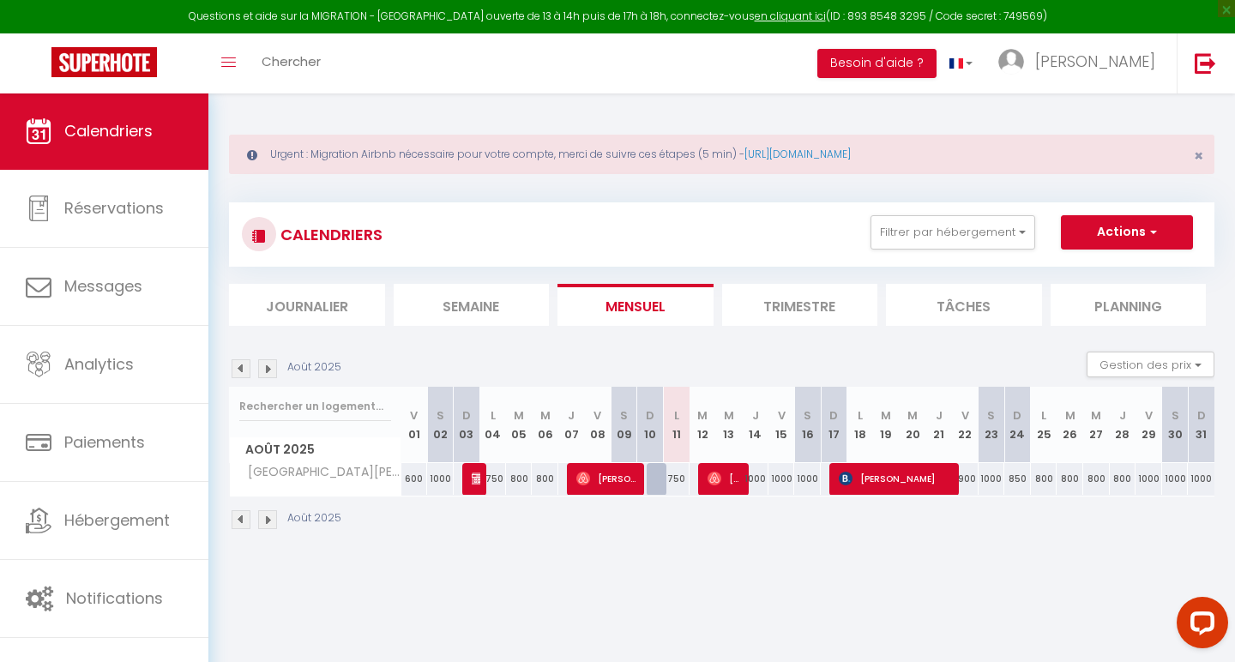
click at [247, 370] on img at bounding box center [241, 368] width 19 height 19
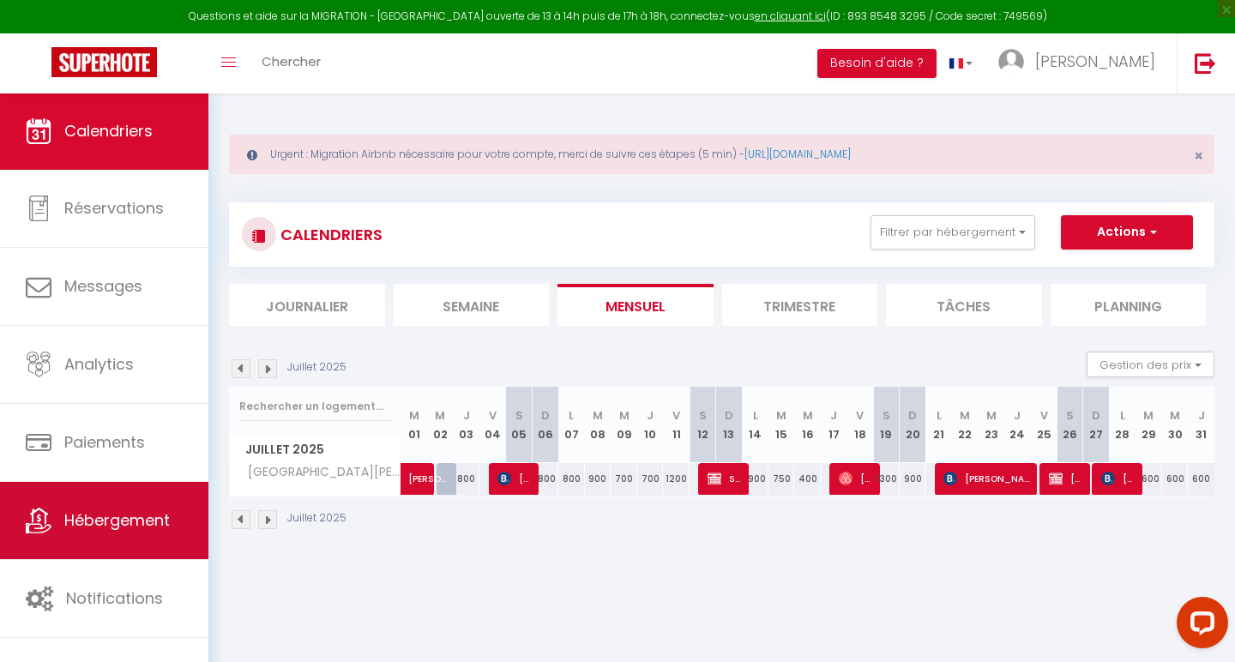
click at [109, 535] on link "Hébergement" at bounding box center [104, 520] width 208 height 77
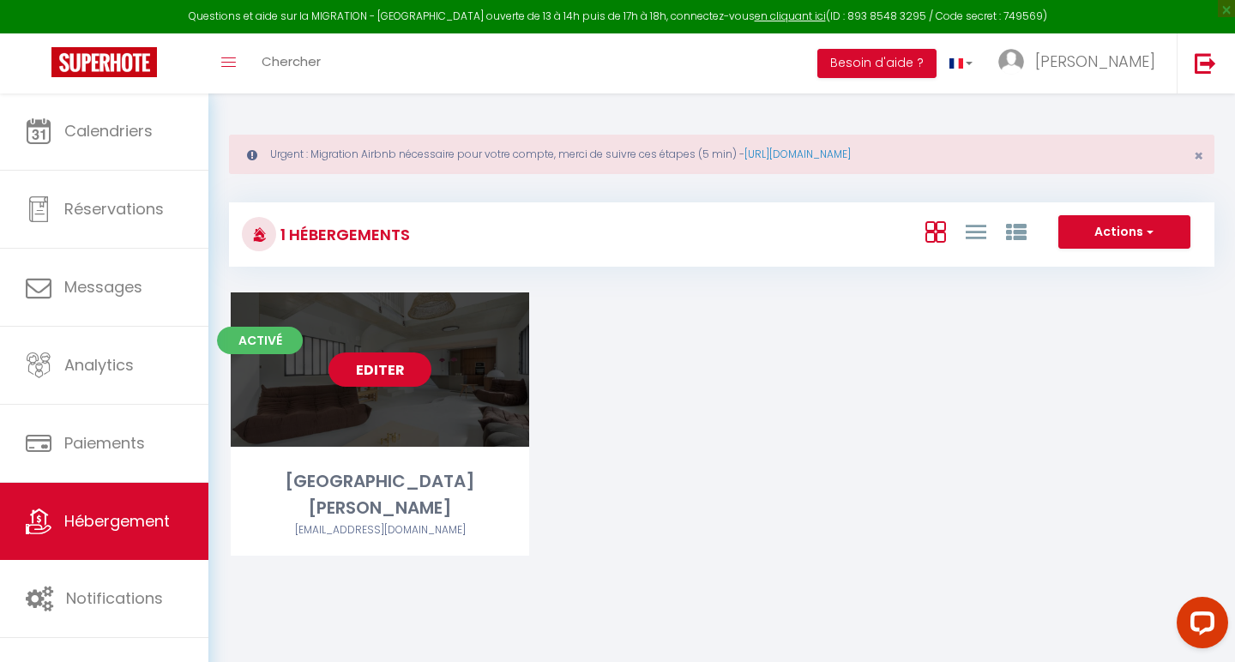
click at [380, 371] on link "Editer" at bounding box center [380, 370] width 103 height 34
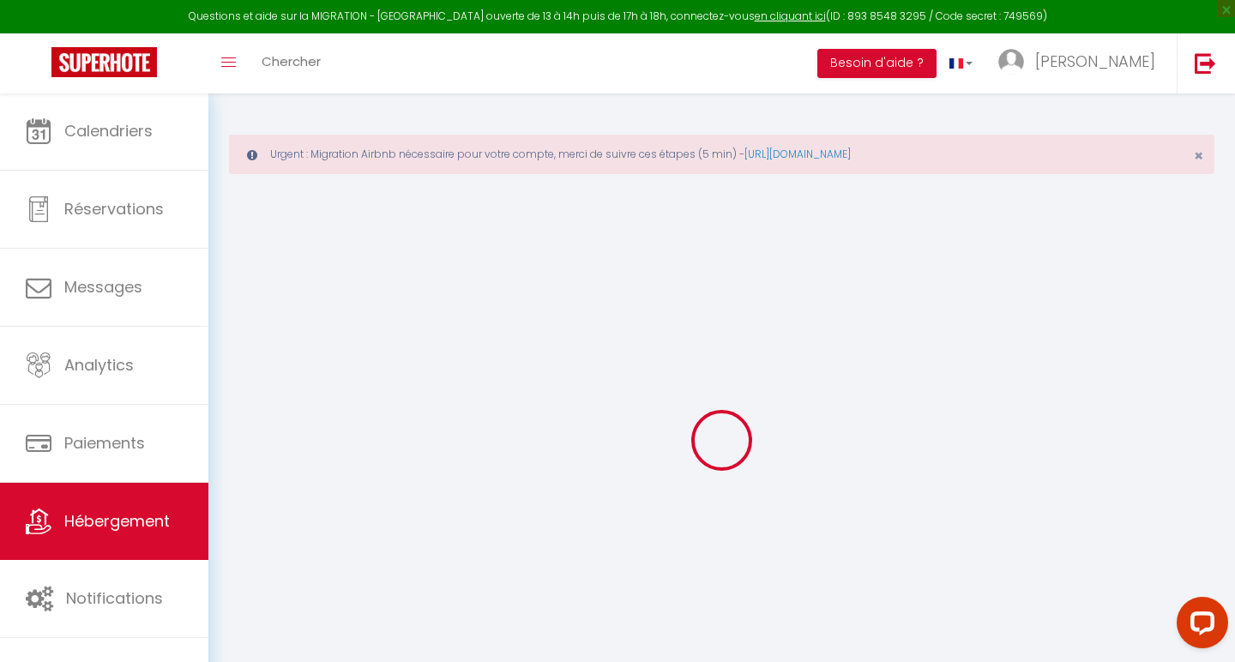
select select
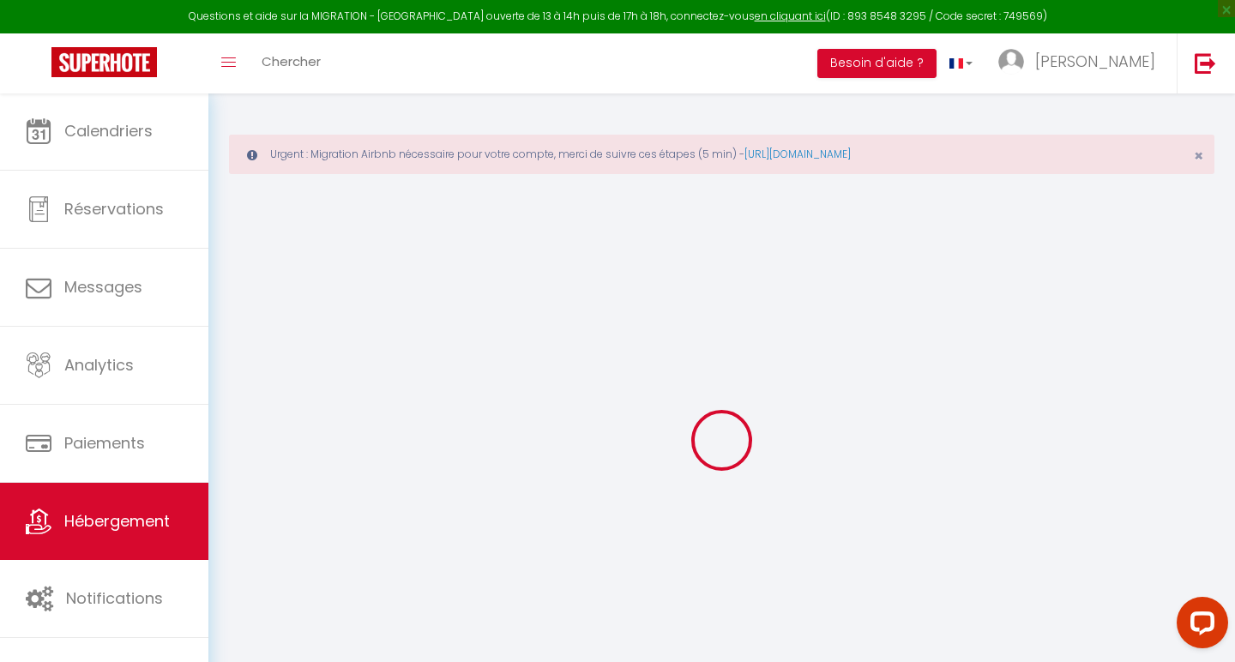
select select
checkbox input "false"
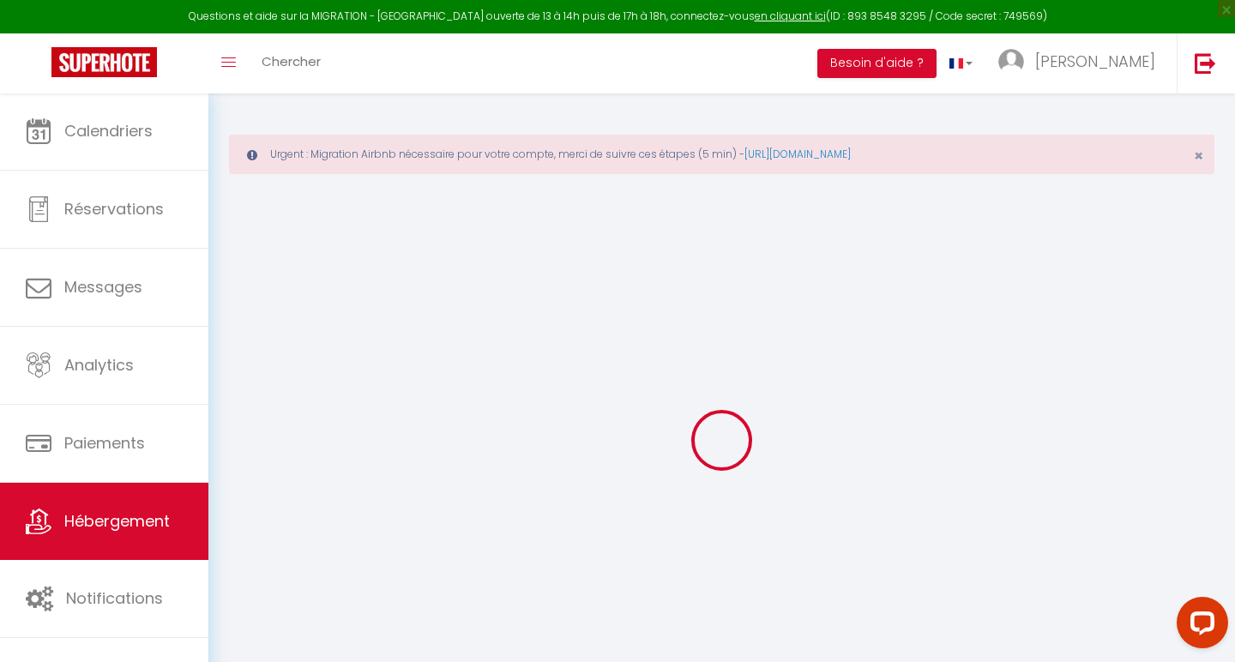
select select
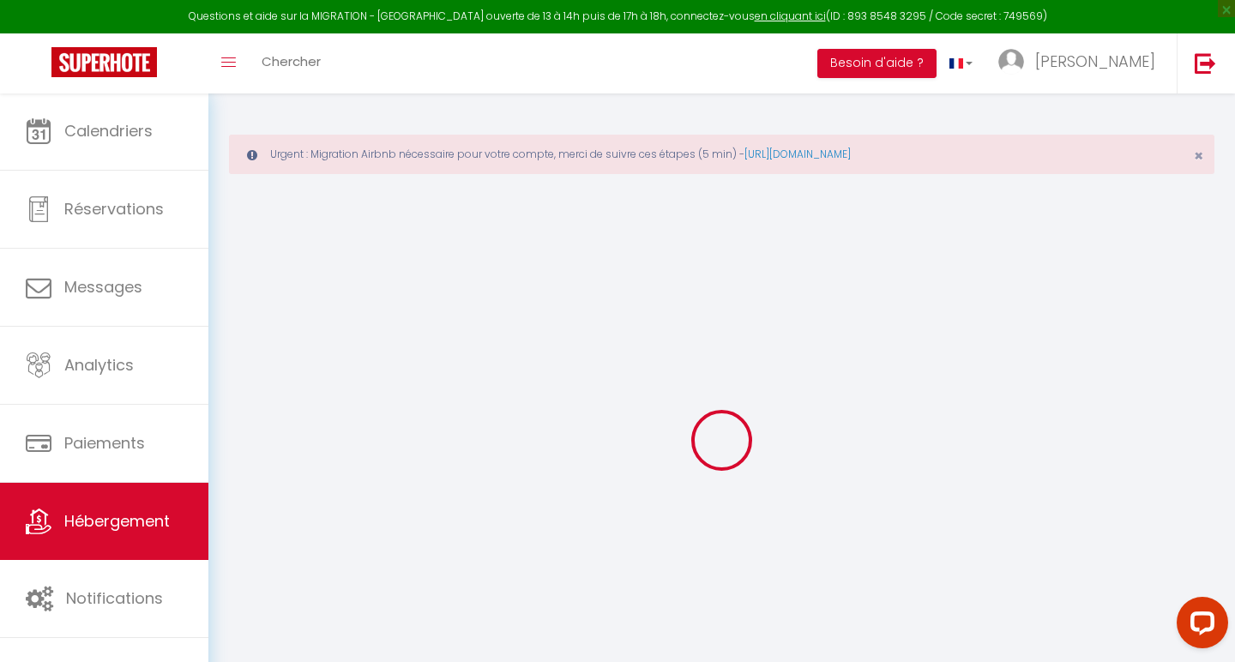
select select
checkbox input "false"
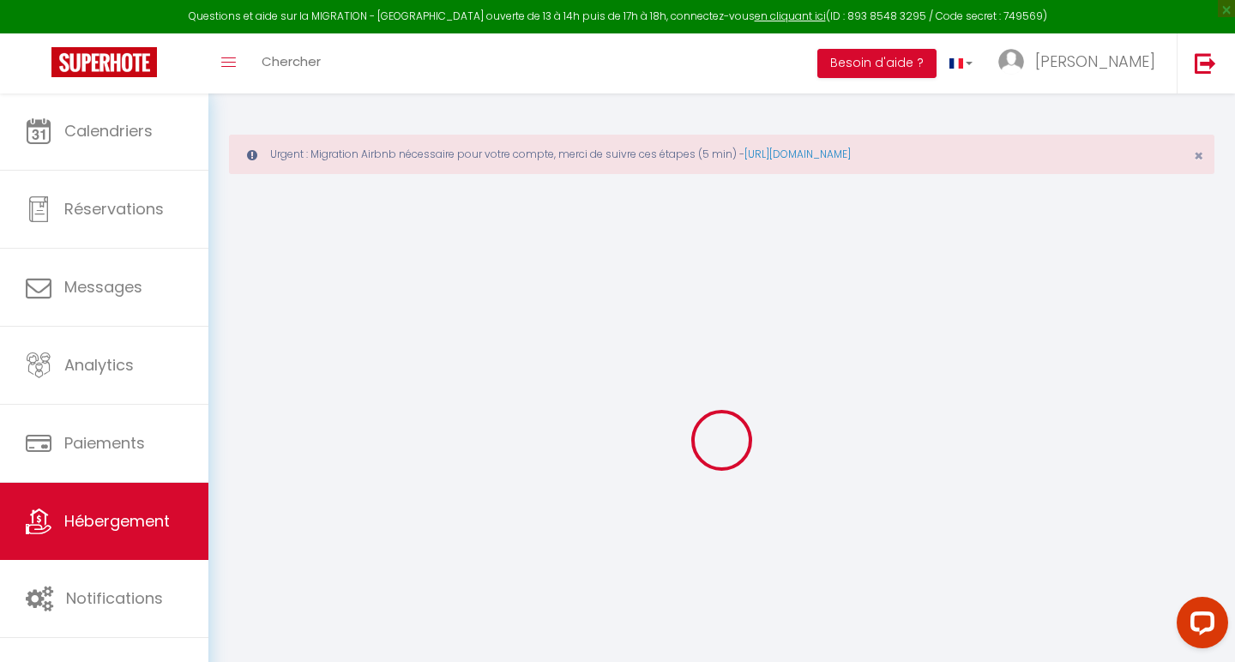
checkbox input "false"
select select
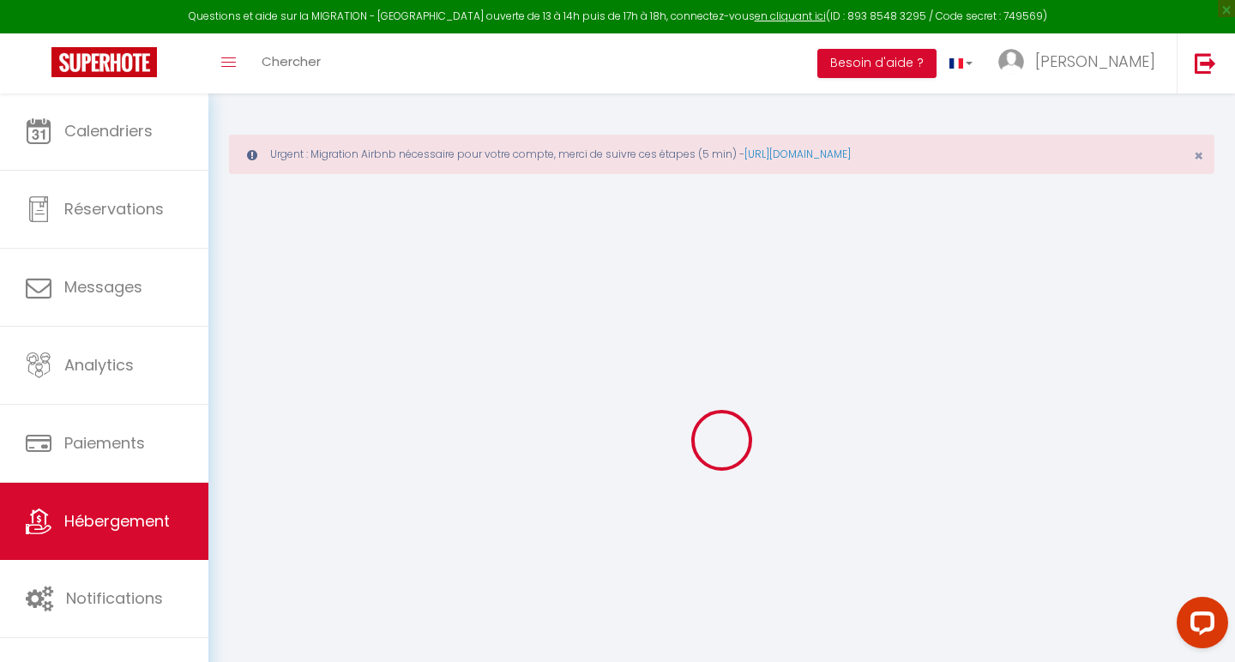
select select
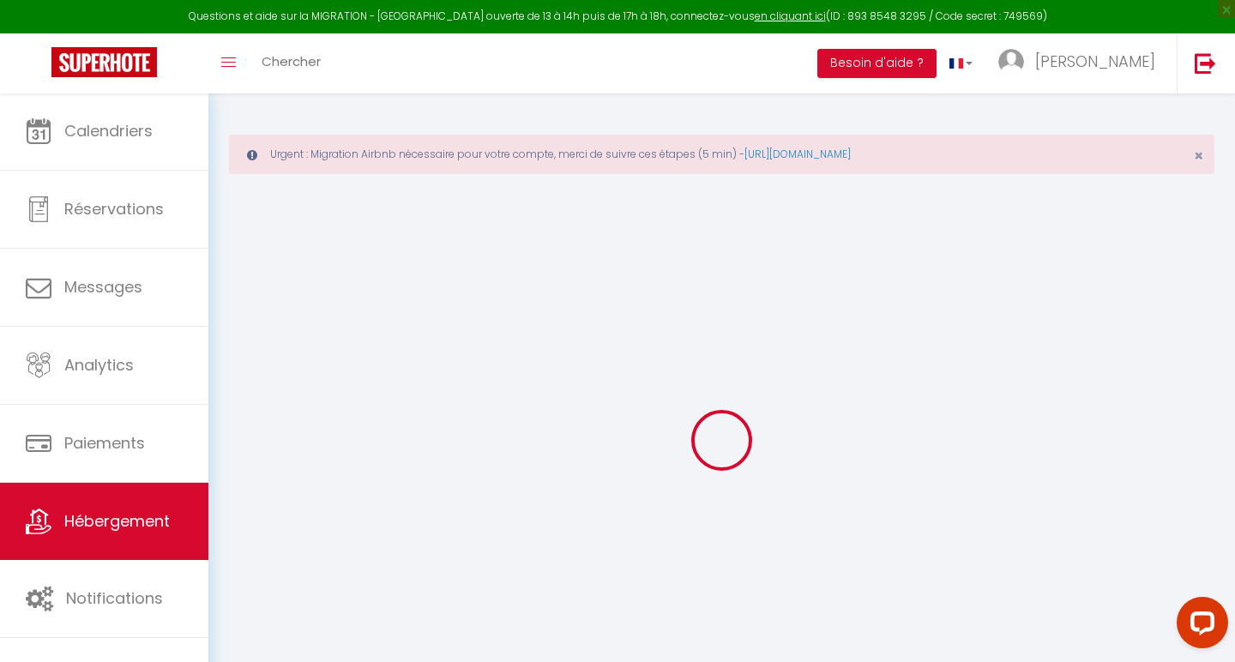
checkbox input "false"
select select
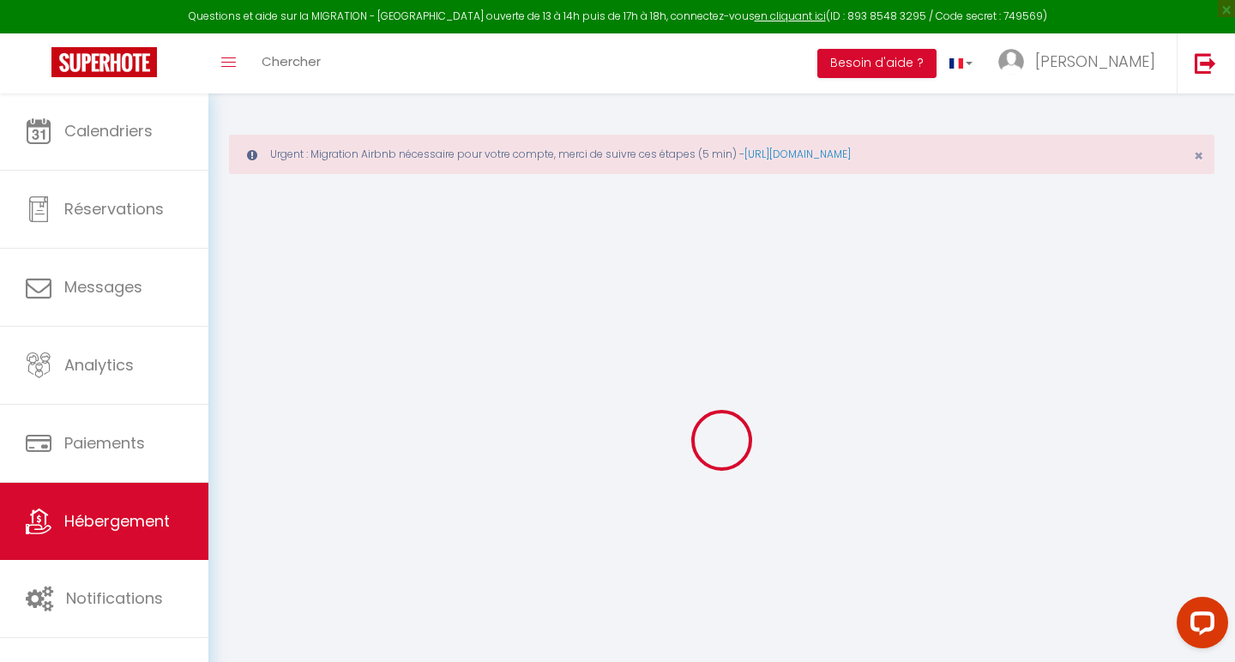
select select
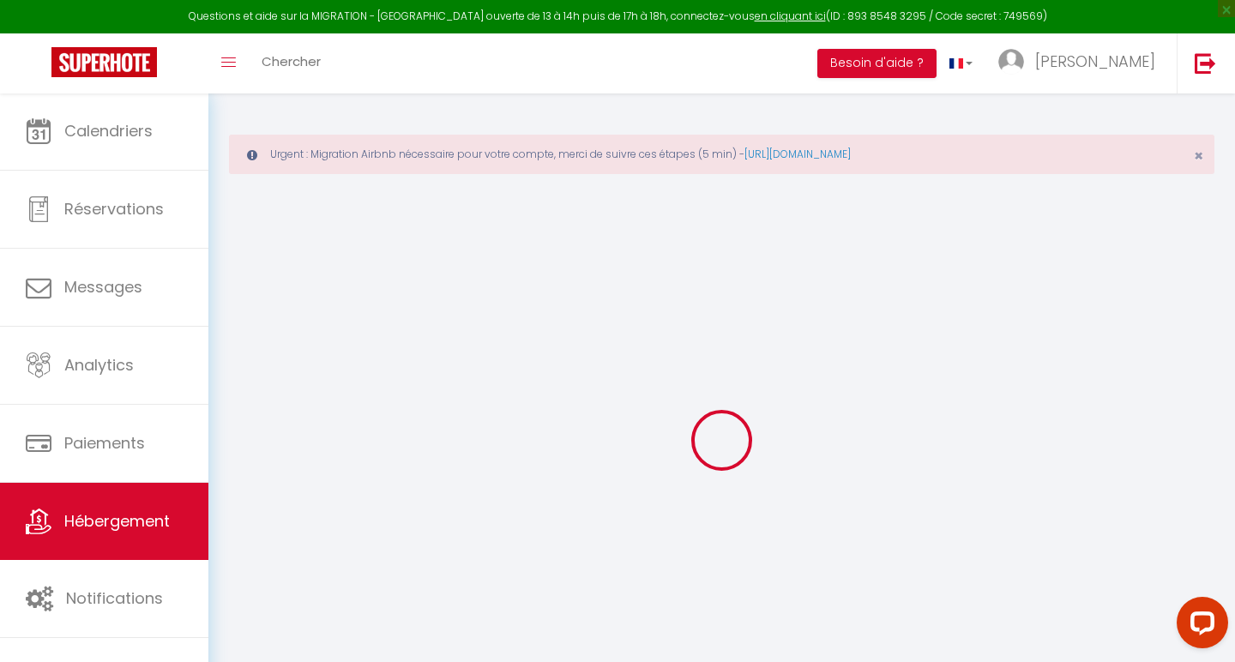
select select
checkbox input "false"
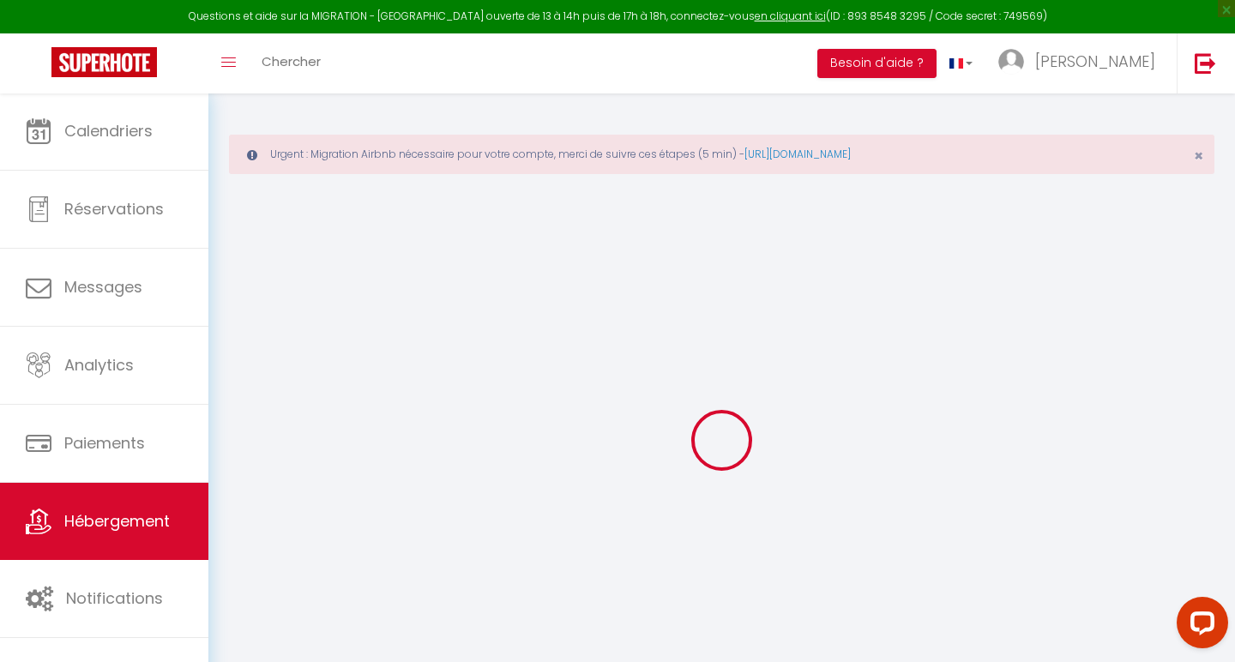
checkbox input "false"
select select
type input "[GEOGRAPHIC_DATA][PERSON_NAME]"
type input "[PERSON_NAME]"
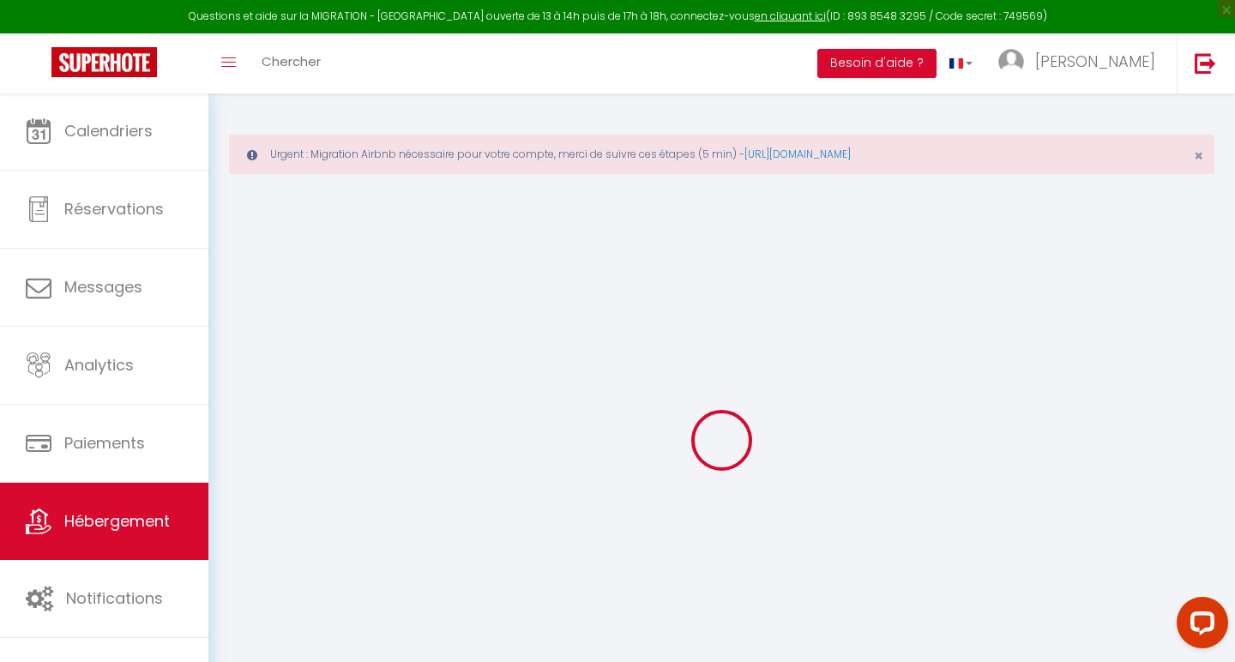
type input "[PERSON_NAME]"
type input "[STREET_ADDRESS]"
type input "77630"
type input "BARBIZON"
select select "houses"
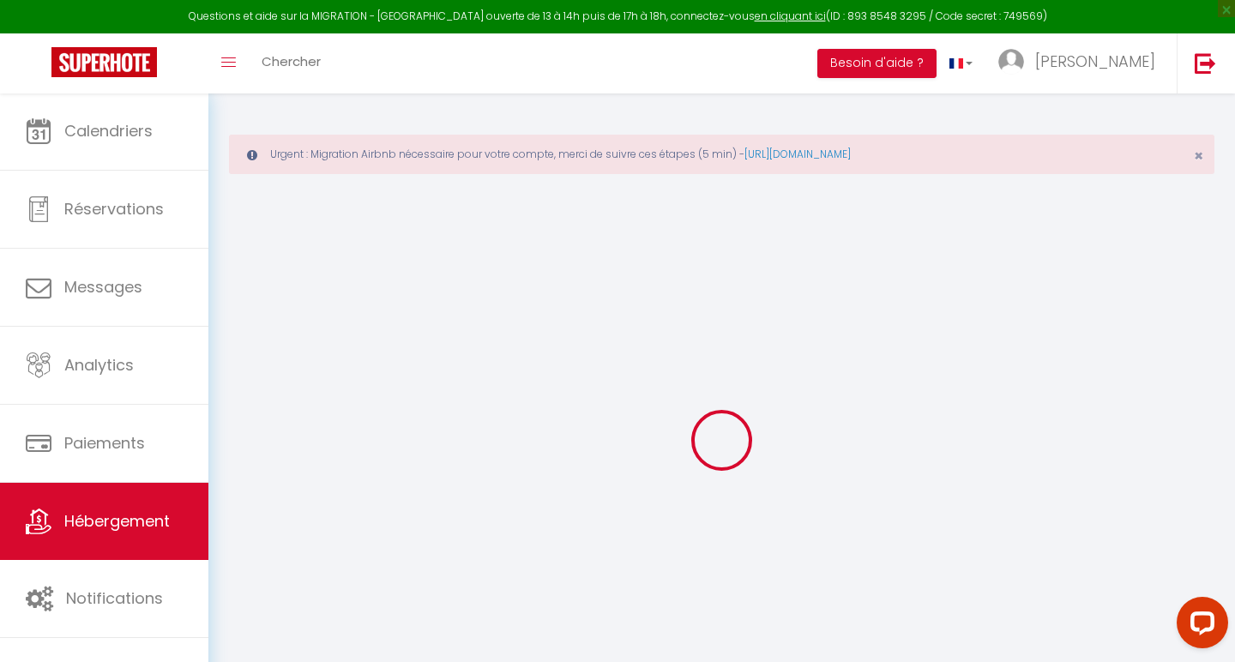
select select "11"
select select "4"
select select "3"
type input "700"
type input "250"
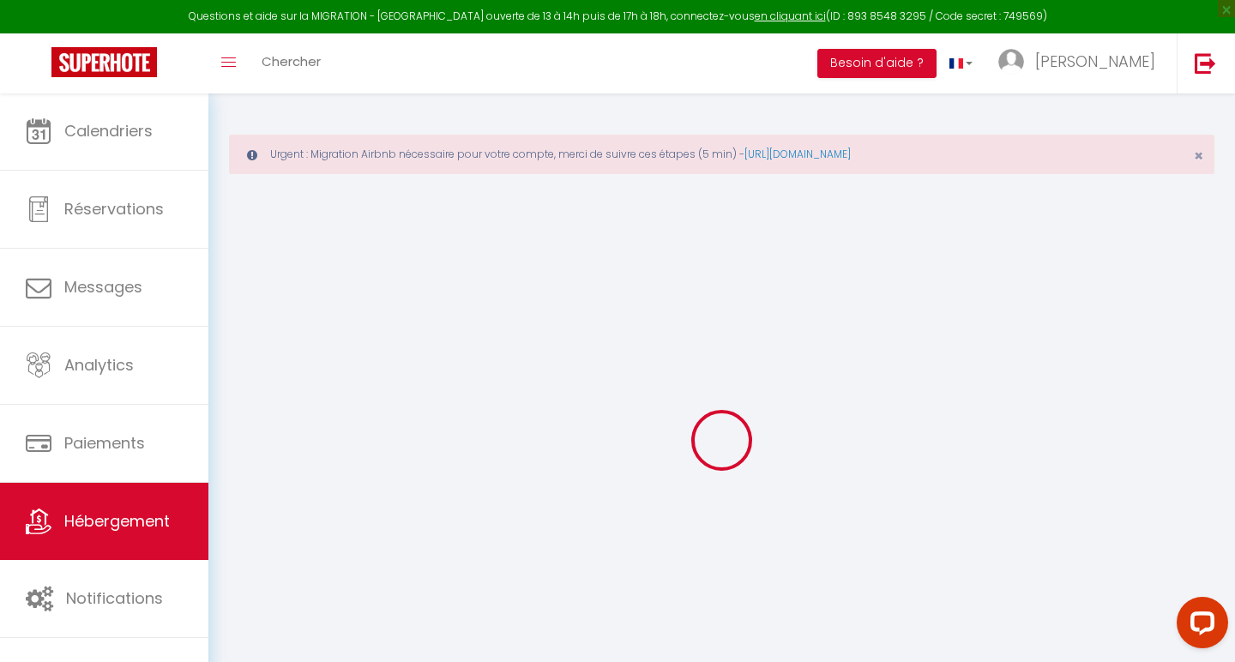
type input "13.00"
type input "1500"
select select
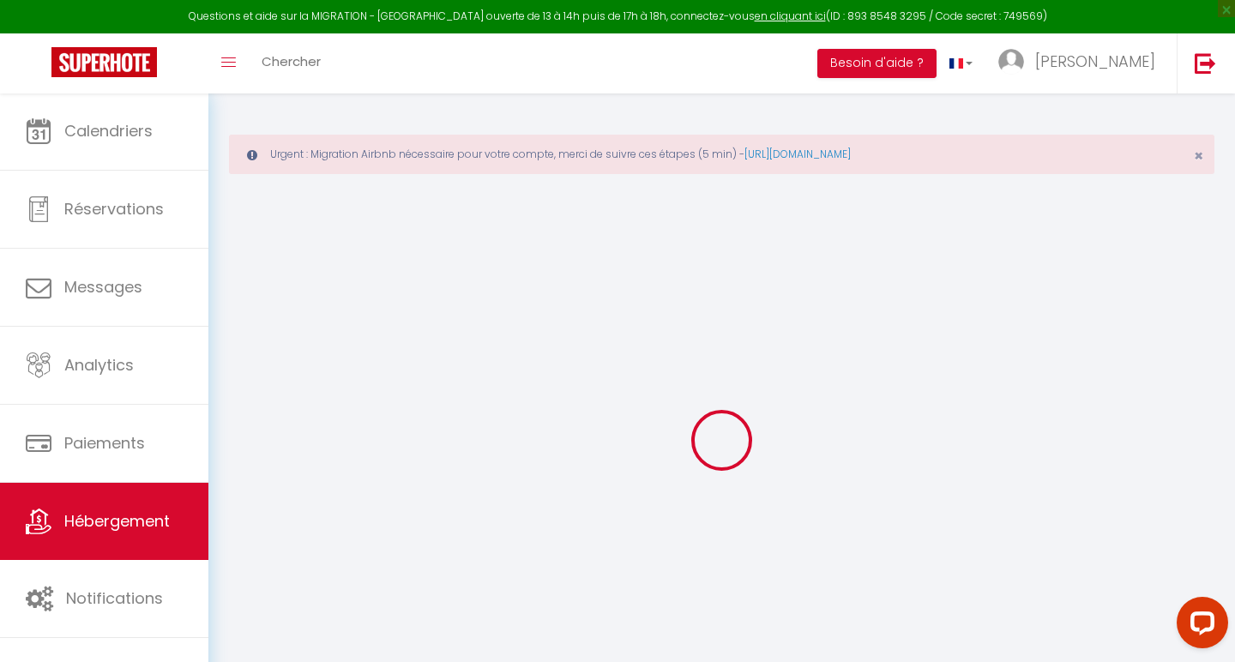
select select
type input "[STREET_ADDRESS]"
type input "77630"
type input "Barbizon"
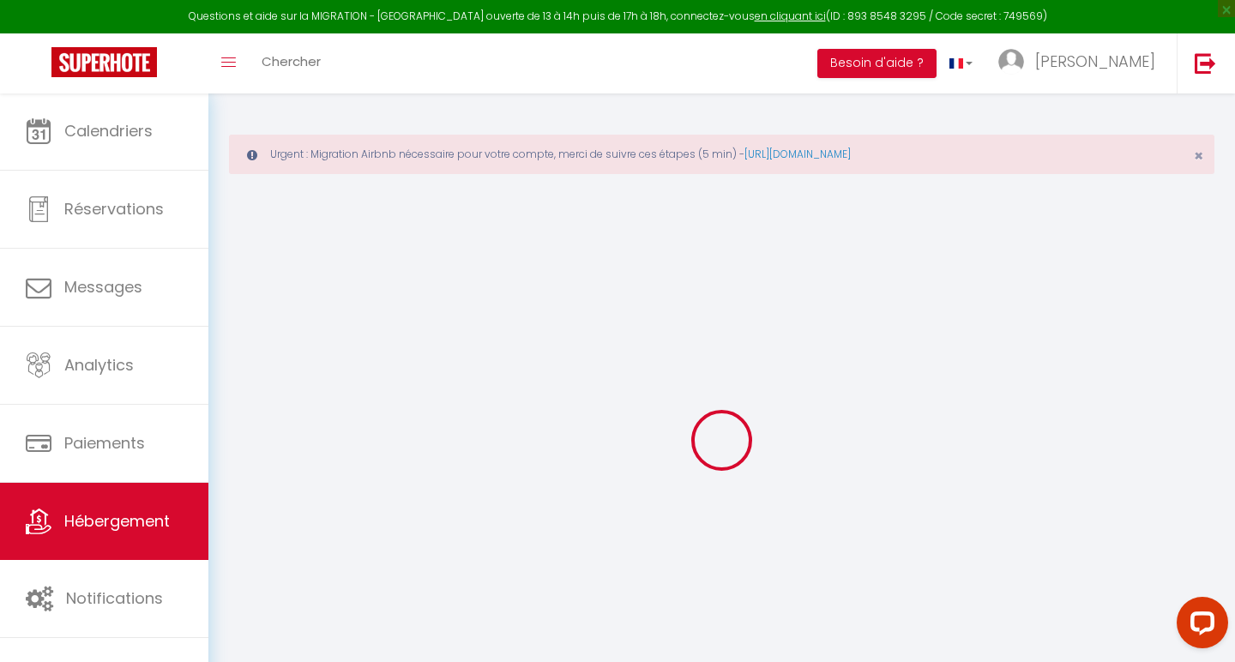
type input "[EMAIL_ADDRESS][DOMAIN_NAME]"
select select "10845"
checkbox input "false"
checkbox input "true"
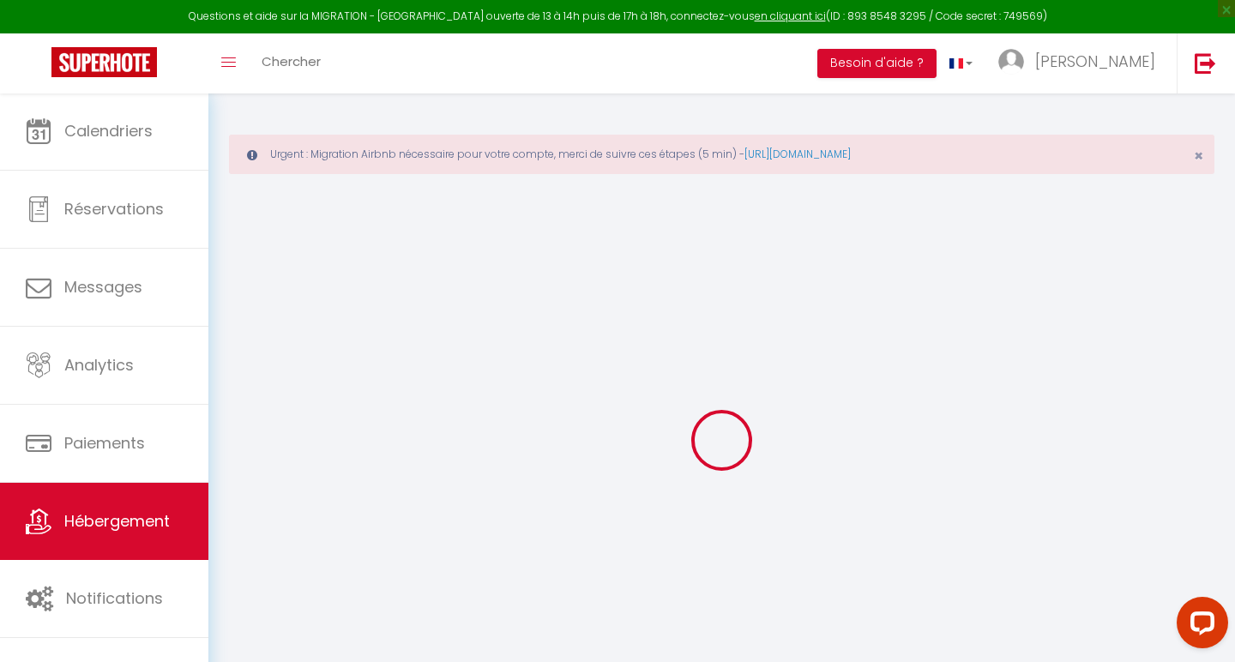
checkbox input "false"
type input "0"
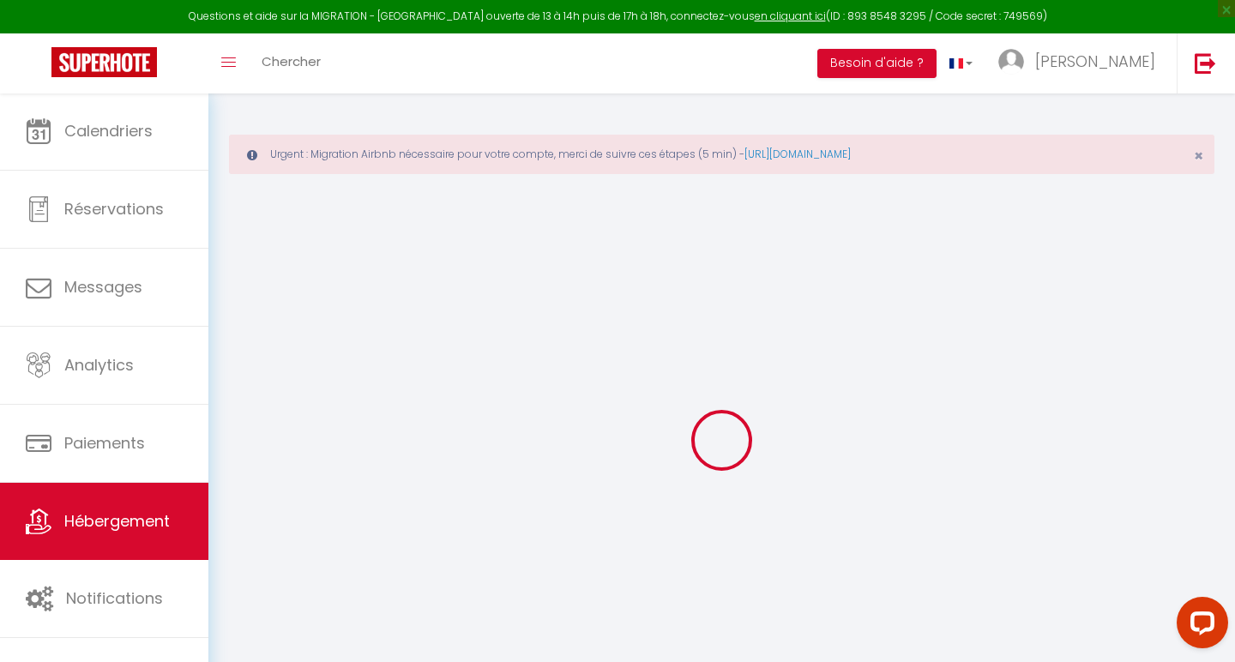
select select
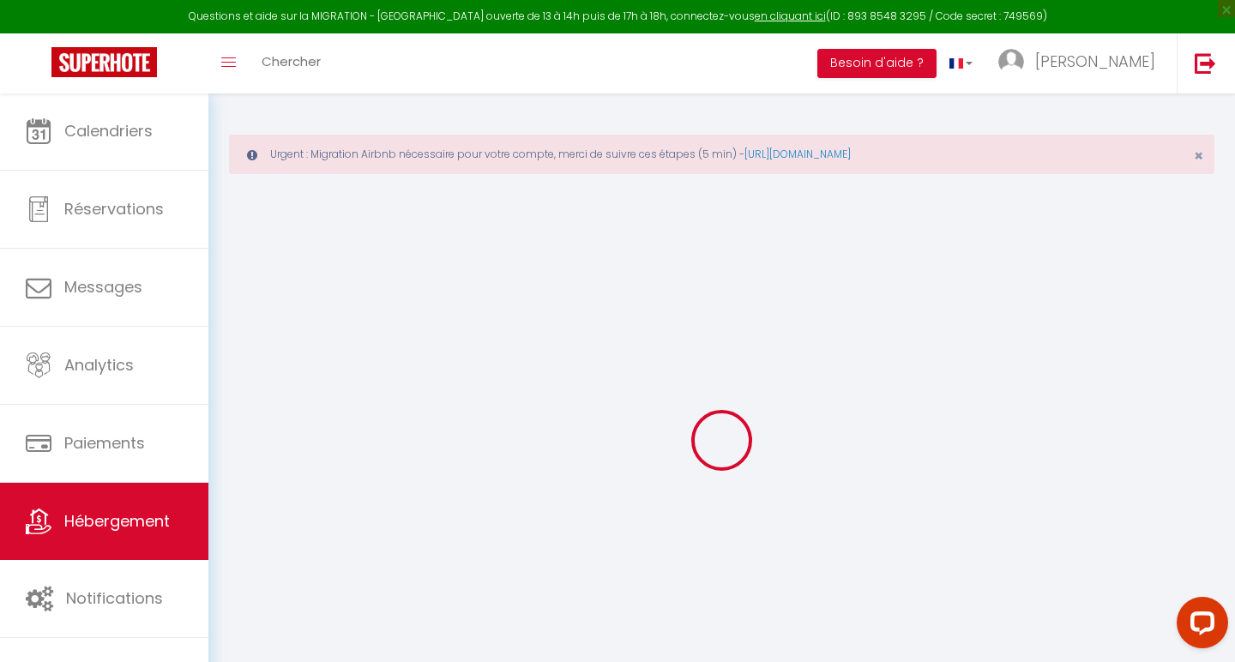
checkbox input "false"
checkbox input "true"
checkbox input "false"
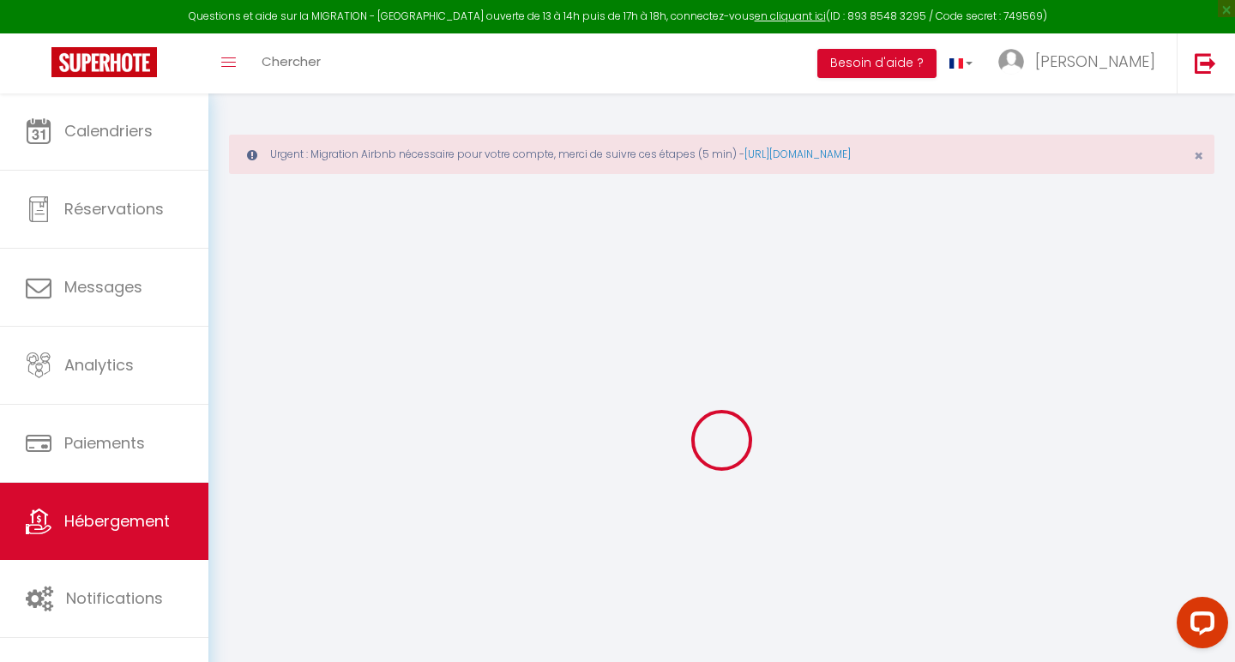
checkbox input "false"
checkbox input "true"
checkbox input "false"
select select "16:00"
select select "17:00"
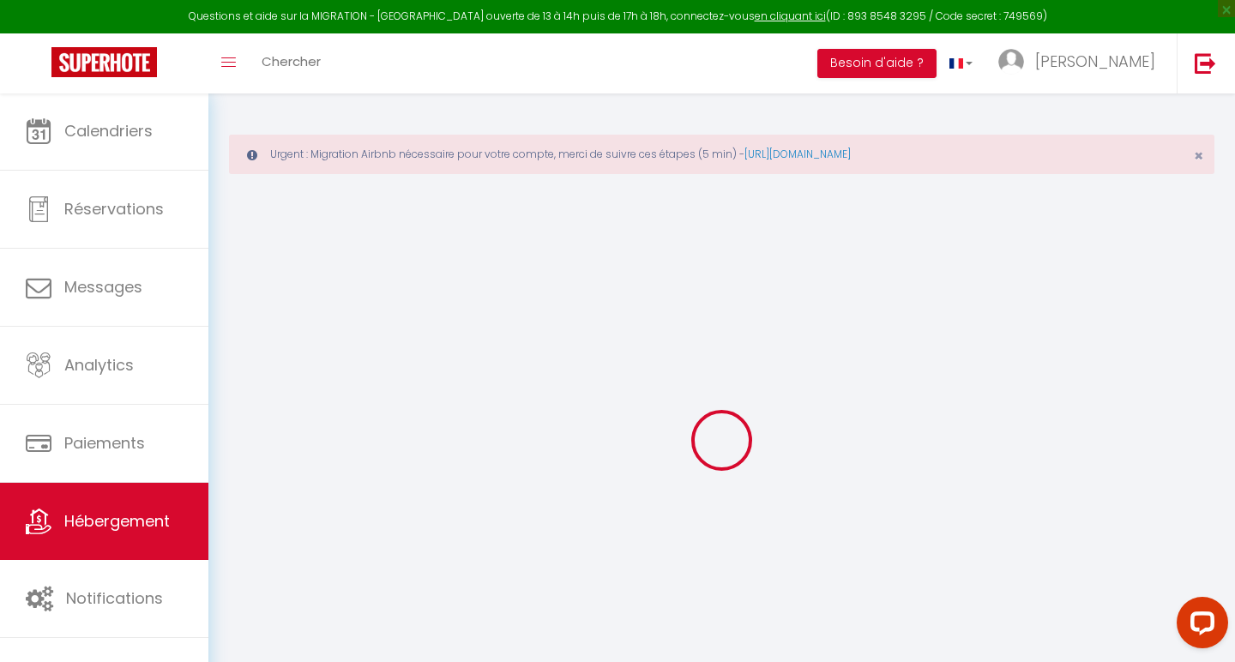
select select "11:00"
select select "30"
select select "120"
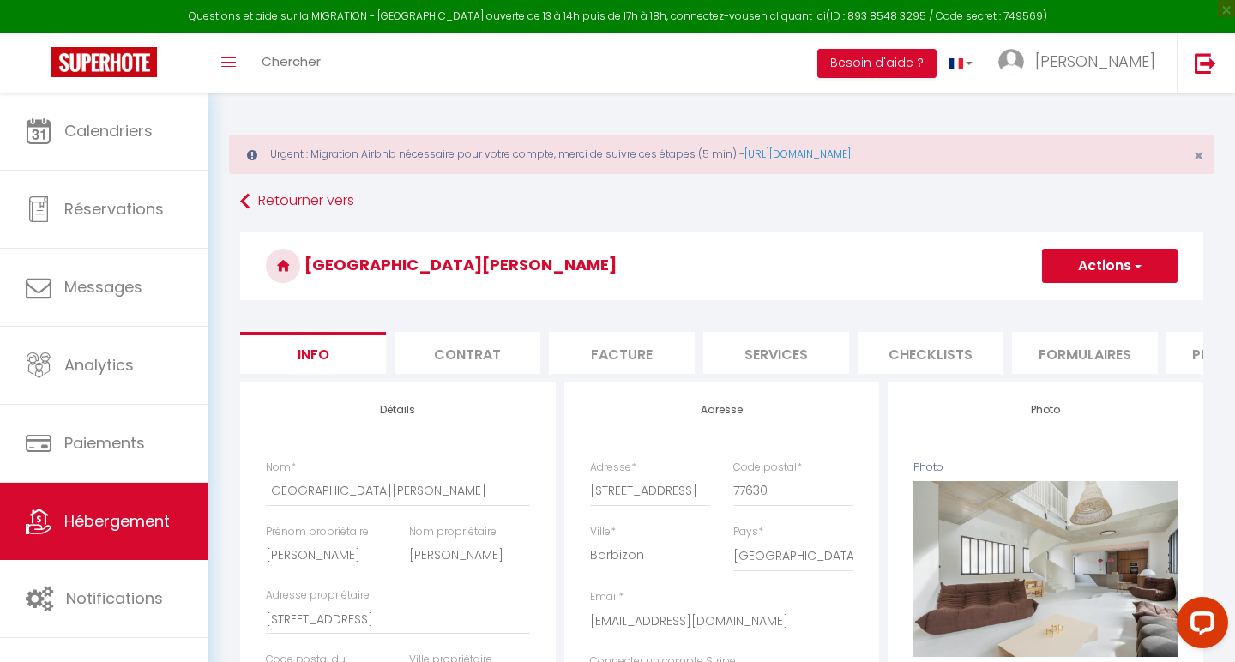
checkbox input "false"
checkbox input "true"
checkbox input "false"
click at [913, 333] on li "Checklists" at bounding box center [931, 353] width 146 height 42
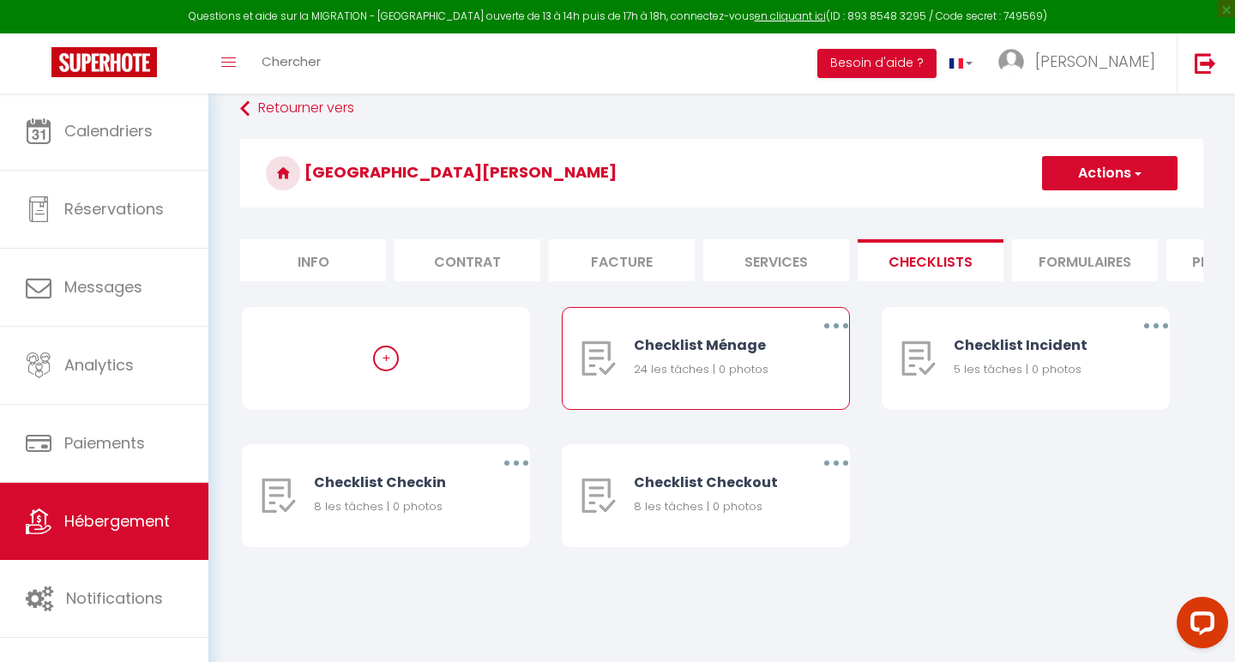
scroll to position [93, 0]
click at [831, 326] on button "button" at bounding box center [836, 325] width 48 height 27
click at [795, 353] on link "Editer" at bounding box center [791, 365] width 127 height 29
type input "Checklist Ménage"
type input "Procédure à suivre à la fin du ménage"
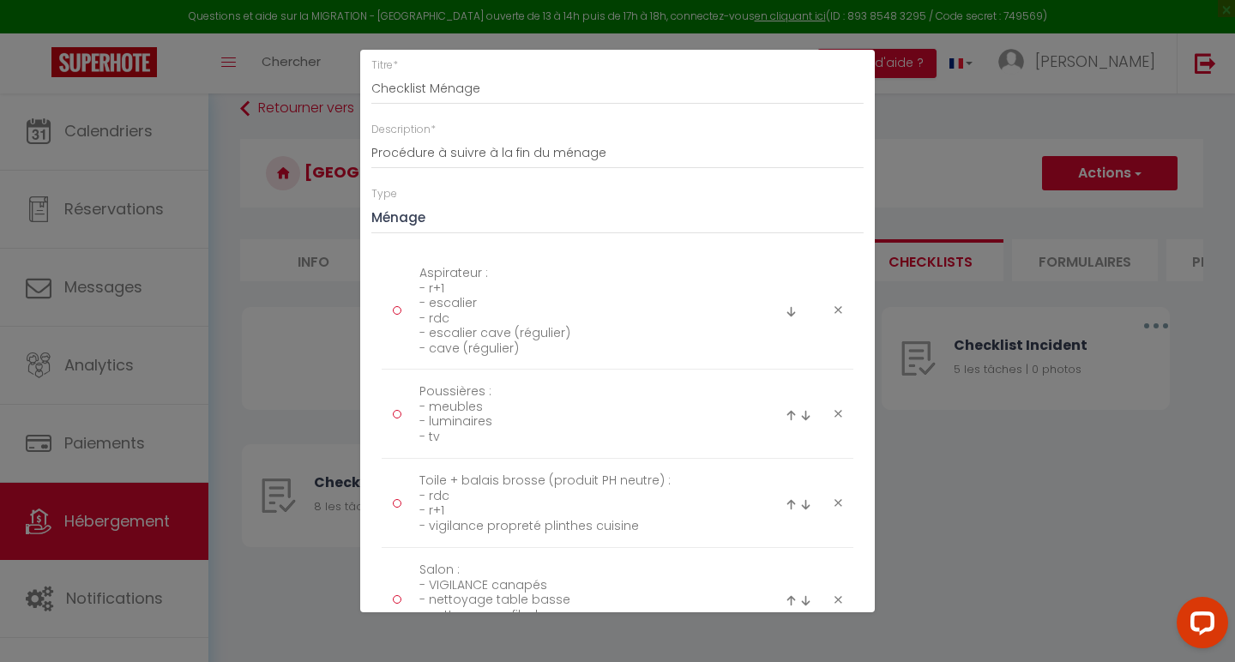
scroll to position [120, 0]
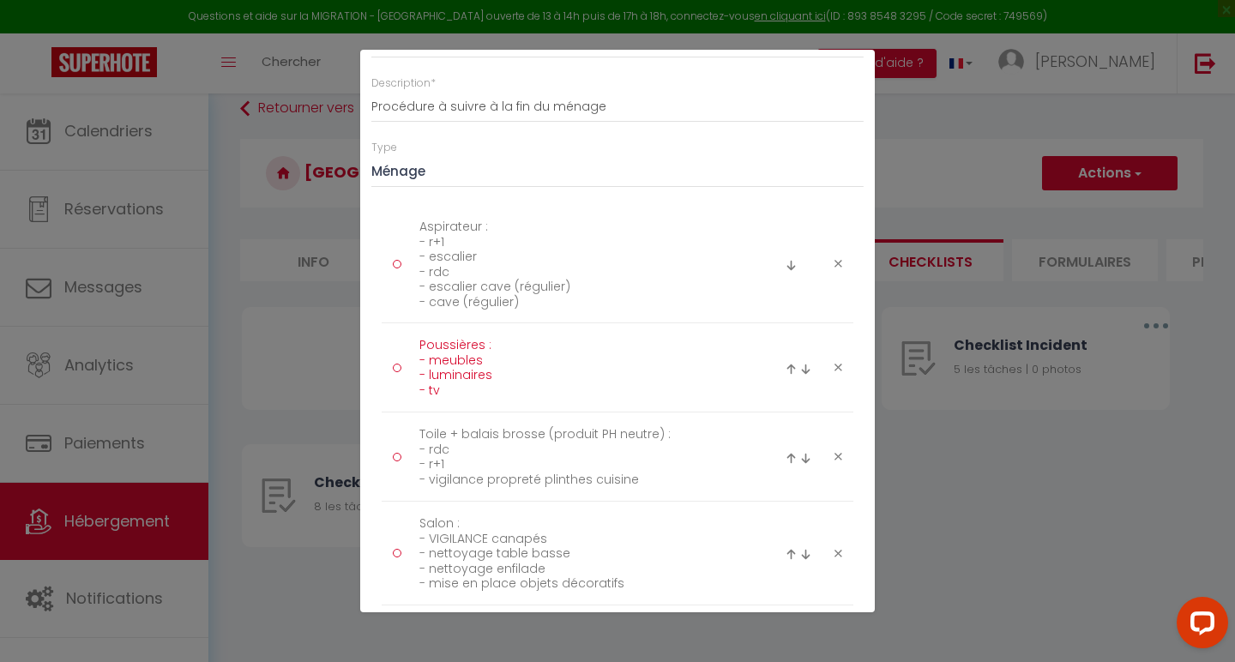
click at [571, 351] on textarea "Poussières : - meubles - luminaires - tv" at bounding box center [584, 367] width 352 height 71
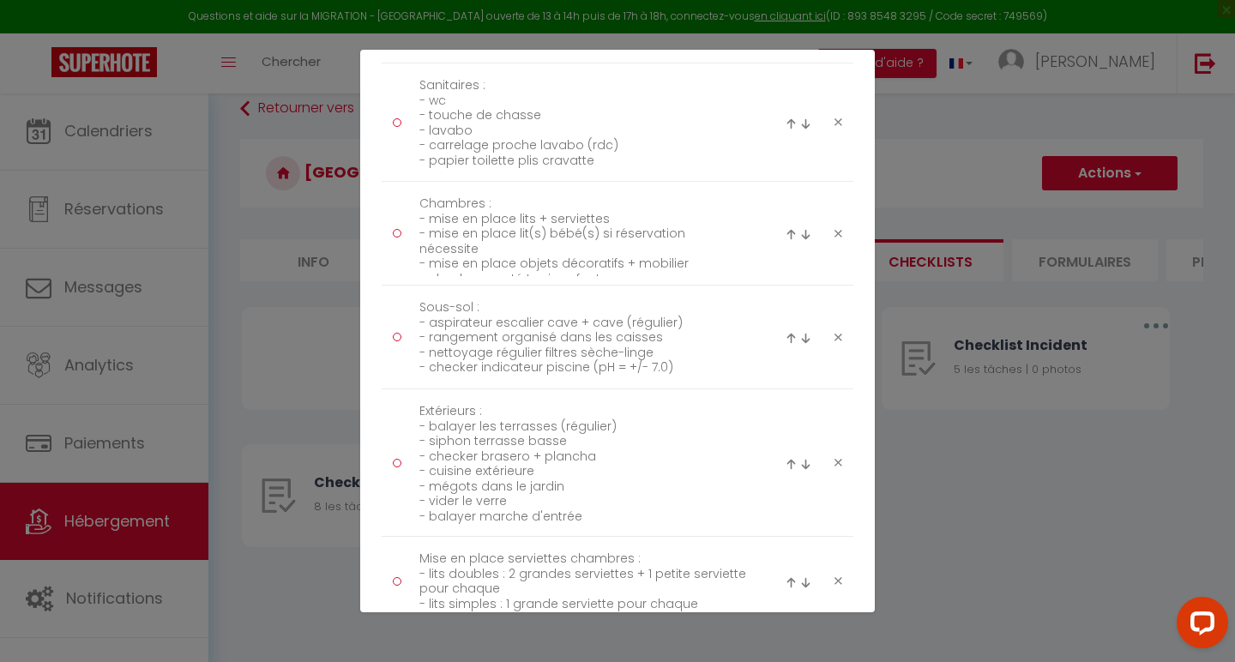
scroll to position [944, 0]
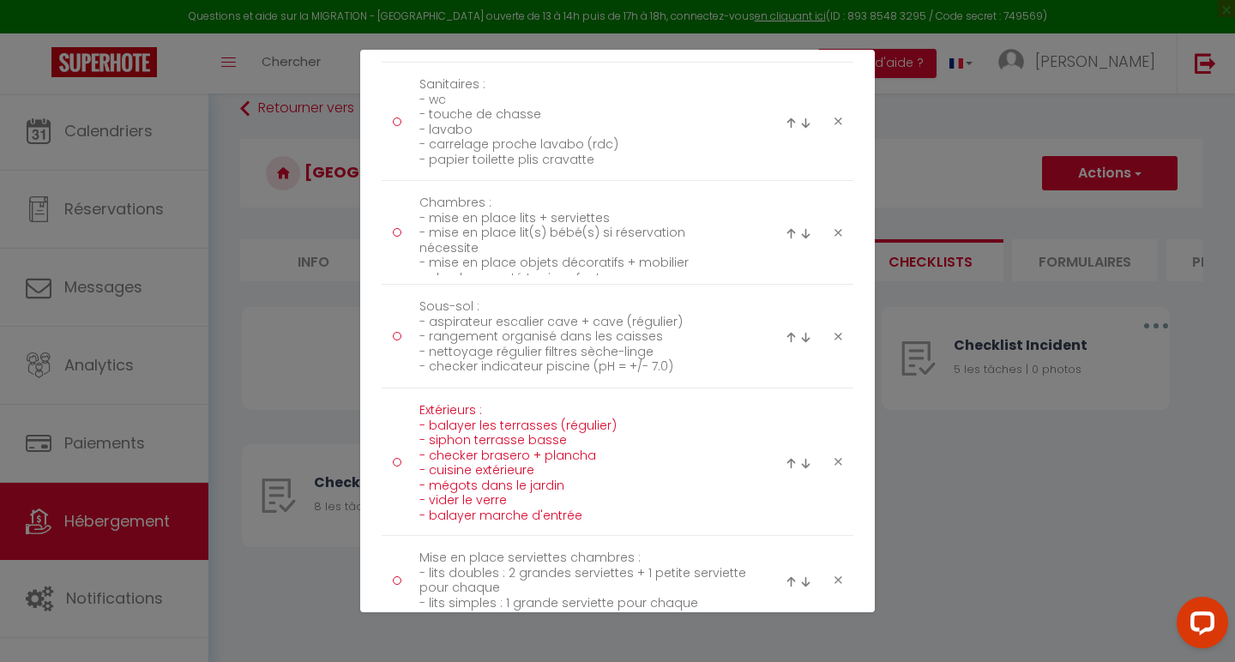
click at [546, 438] on textarea "Extérieurs : - balayer les terrasses (régulier) - siphon terrasse basse - check…" at bounding box center [584, 462] width 352 height 130
click at [524, 456] on textarea "Extérieurs : - balayer les terrasses (régulier) - siphon terrasse basse - check…" at bounding box center [584, 462] width 352 height 130
click at [524, 482] on textarea "Extérieurs : - balayer les terrasses (régulier) - siphon terrasse basse - check…" at bounding box center [584, 462] width 352 height 130
click at [511, 496] on textarea "Extérieurs : - balayer les terrasses (régulier) - siphon terrasse basse - check…" at bounding box center [584, 462] width 352 height 130
click at [509, 509] on textarea "Extérieurs : - balayer les terrasses (régulier) - siphon terrasse basse - check…" at bounding box center [584, 462] width 352 height 130
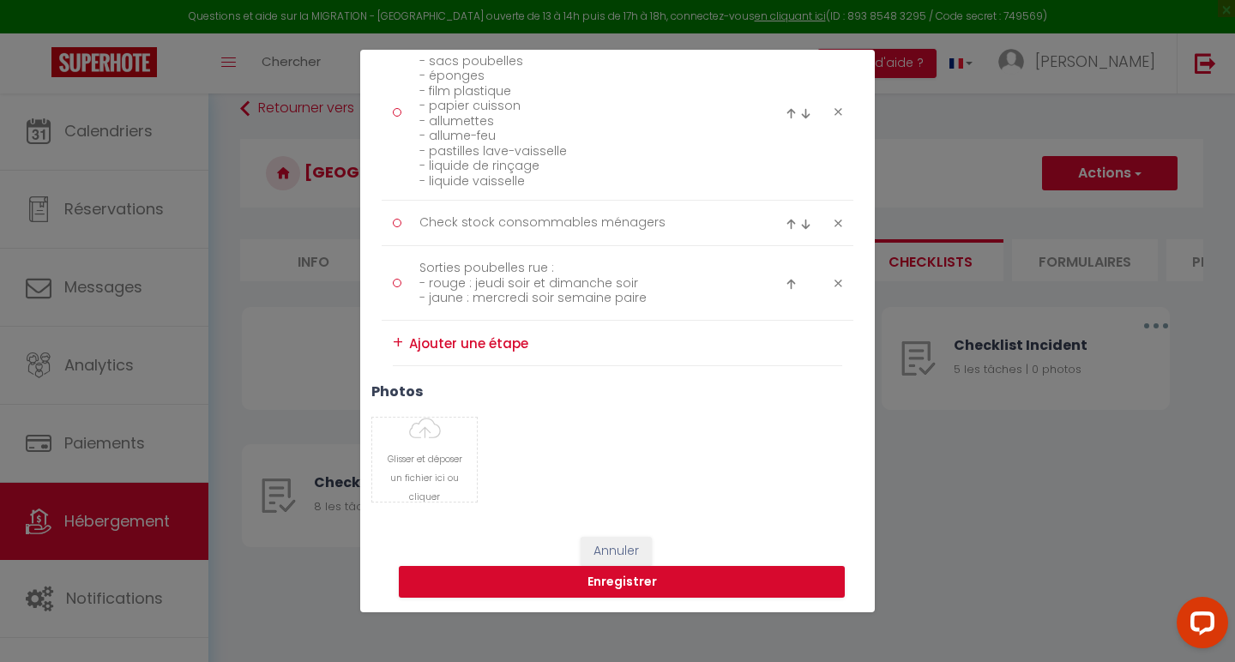
click at [468, 343] on textarea at bounding box center [625, 343] width 433 height 26
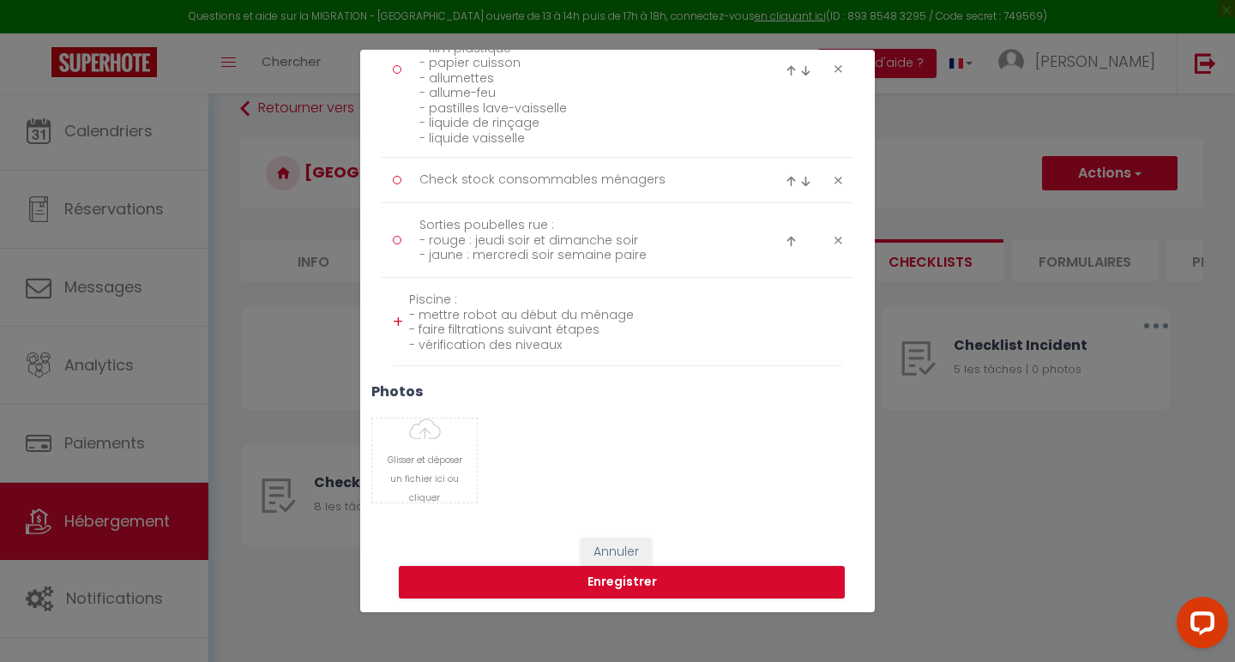
scroll to position [2247, 0]
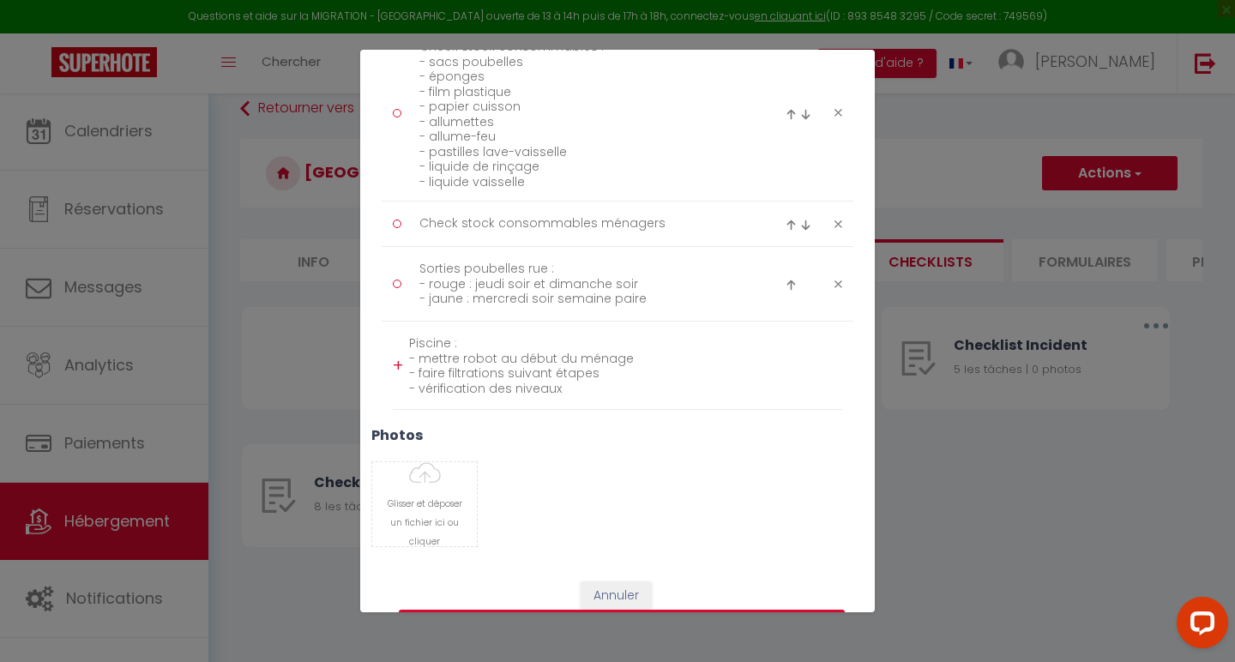
type textarea "Piscine : - mettre robot au début du ménage - faire filtrations suivant étapes …"
click at [398, 364] on div "+" at bounding box center [398, 366] width 10 height 27
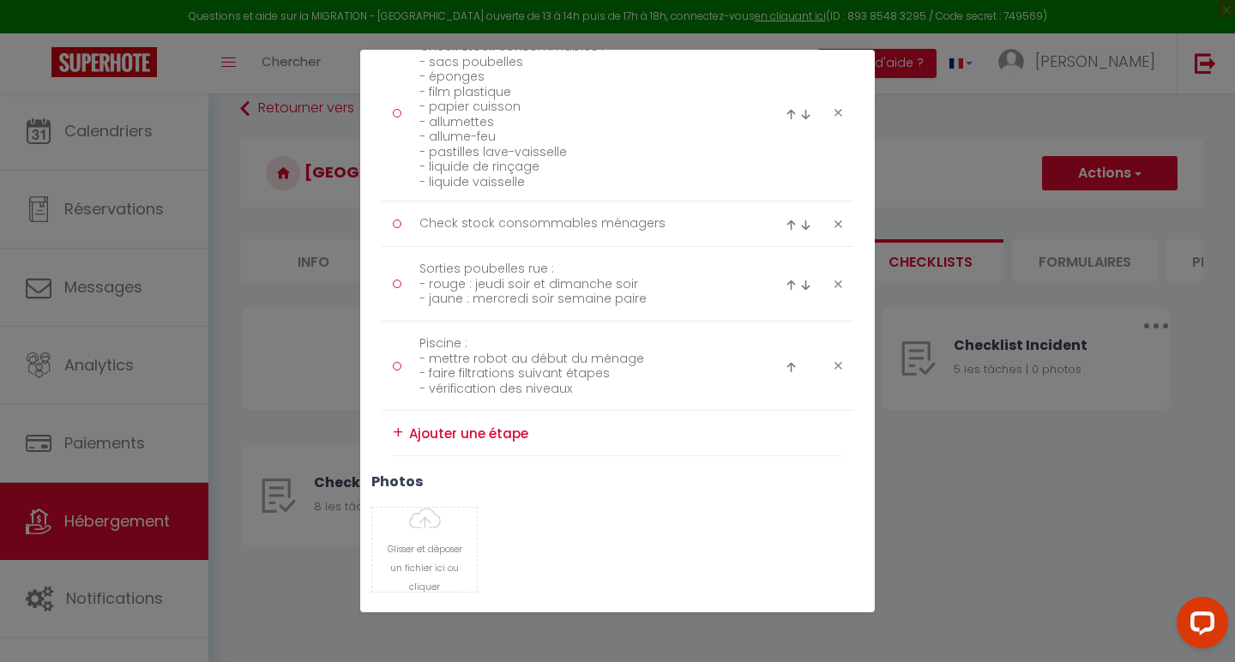
click at [788, 365] on img at bounding box center [791, 367] width 11 height 11
type textarea "Piscine : - mettre robot au début du ménage - faire filtrations suivant étapes …"
type textarea "Sorties poubelles rue : - rouge : jeudi soir et dimanche soir - jaune : mercred…"
click at [790, 294] on img at bounding box center [791, 292] width 11 height 11
type textarea "Piscine : - mettre robot au début du ménage - faire filtrations suivant étapes …"
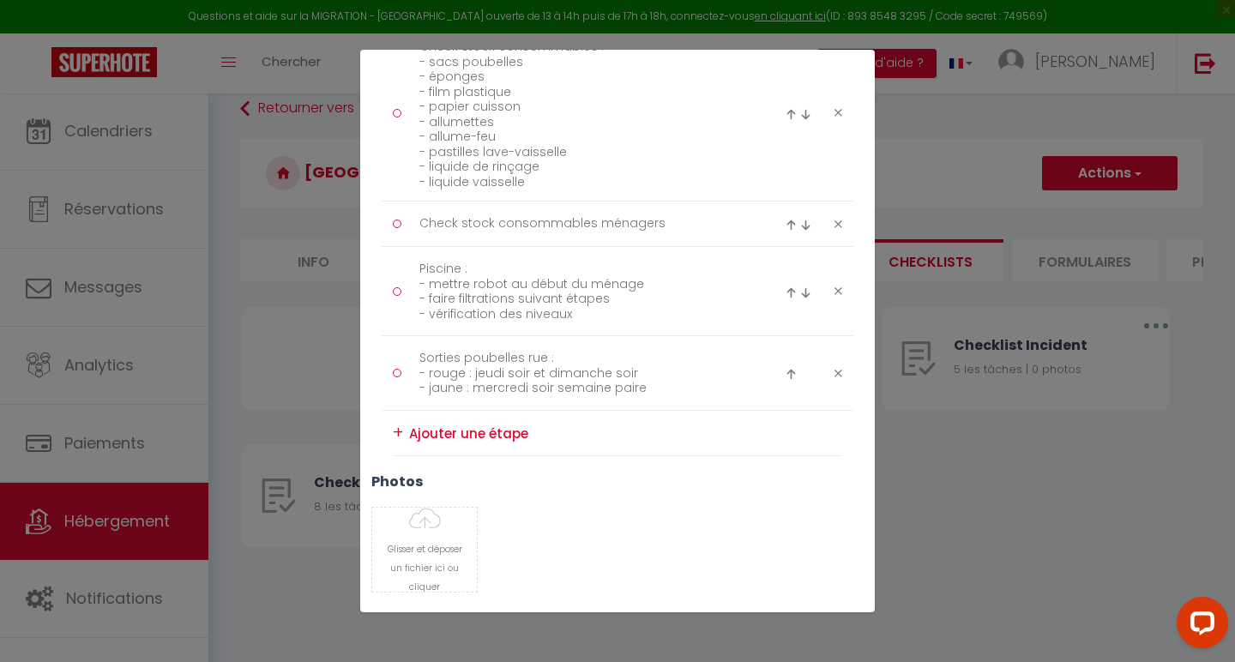
type textarea "Check stock consommables ménagers"
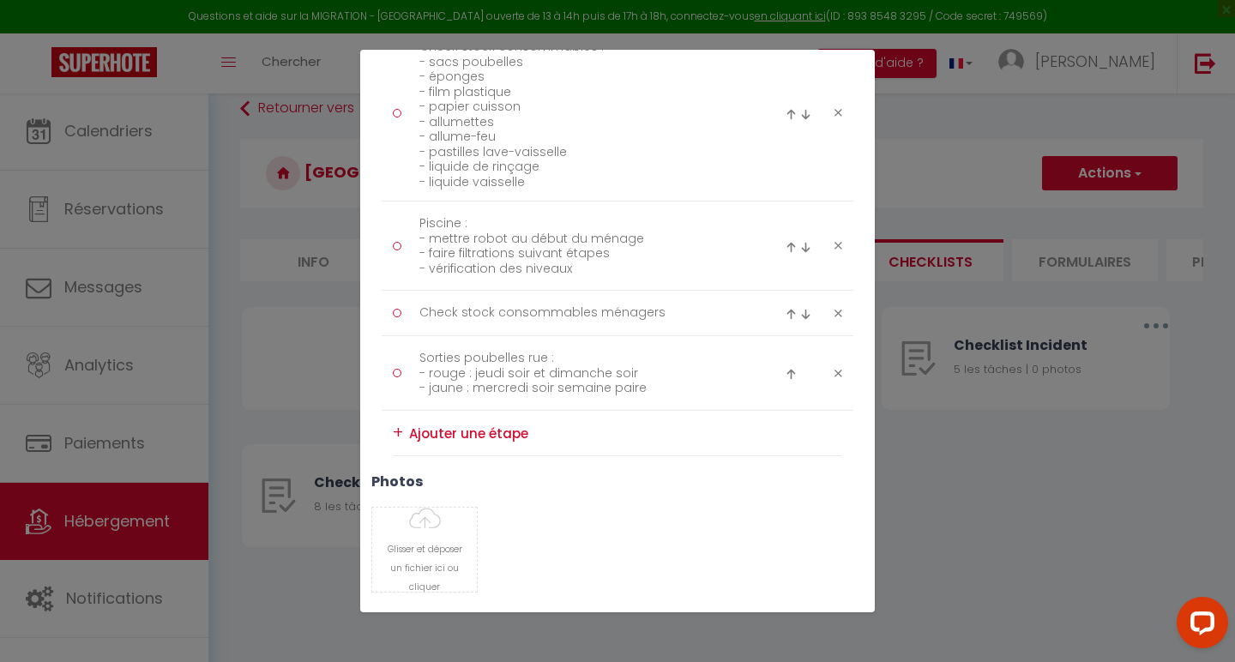
click at [788, 246] on img at bounding box center [791, 247] width 11 height 11
type textarea "Piscine : - mettre robot au début du ménage - faire filtrations suivant étapes …"
type textarea "Check stock consommables : - sacs poubelles - éponges - film plastique - papier…"
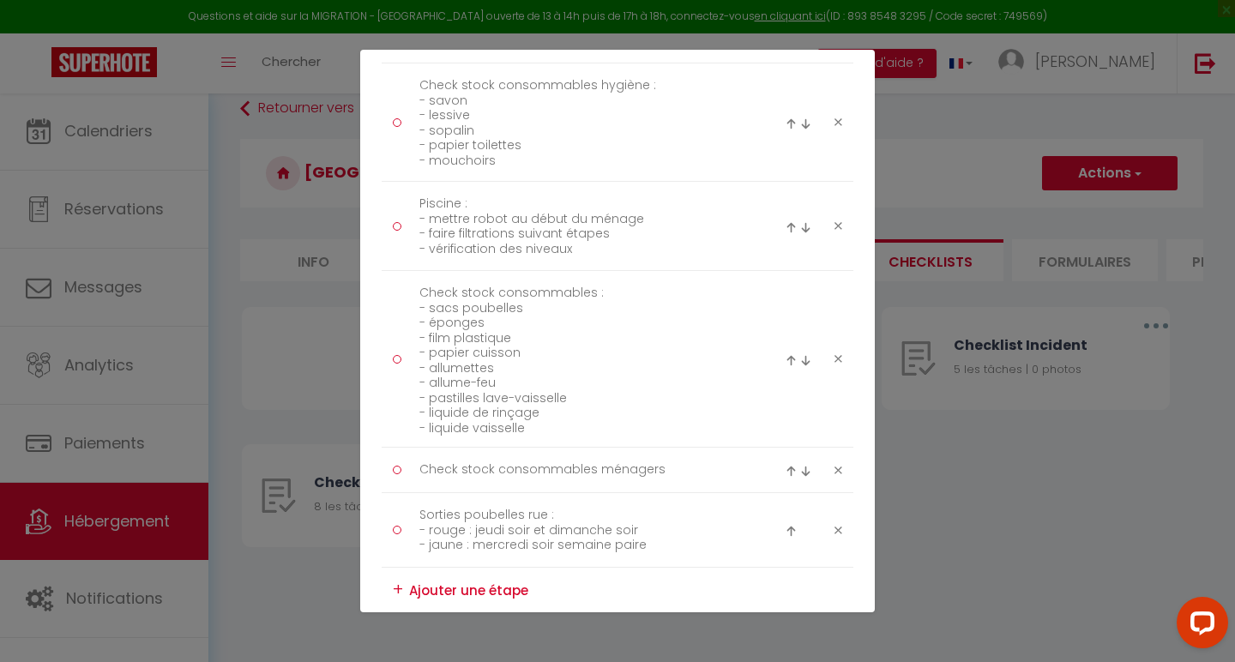
scroll to position [2045, 0]
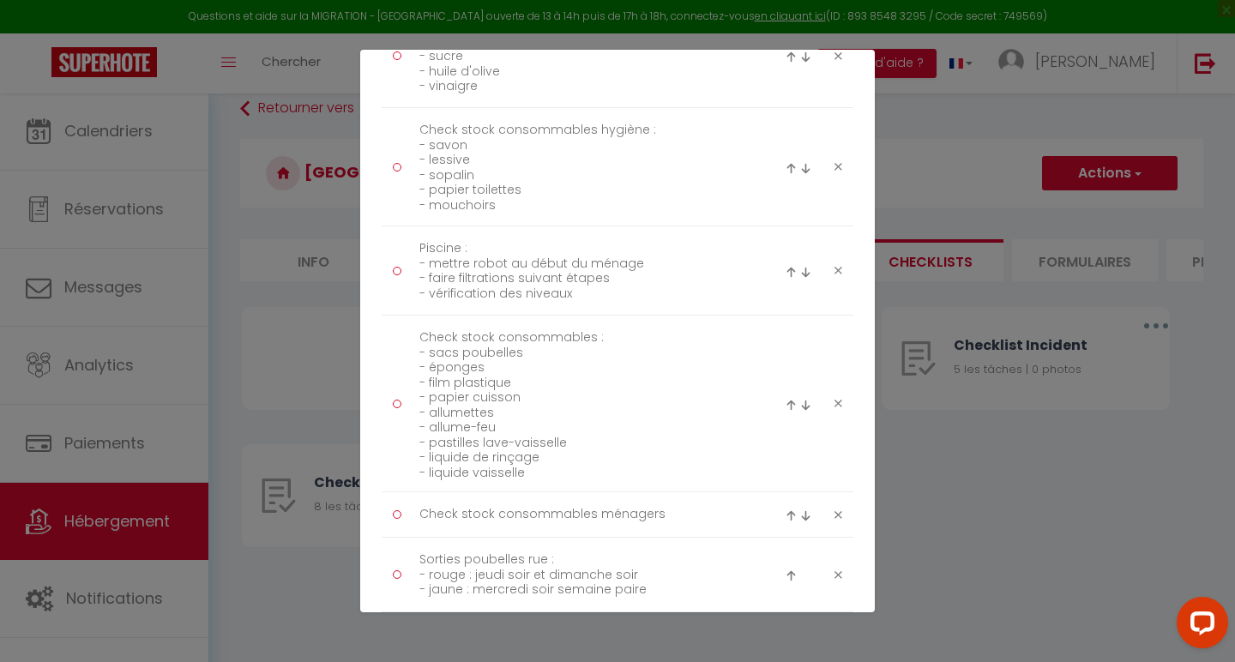
click at [791, 269] on img at bounding box center [791, 272] width 11 height 11
type textarea "Piscine : - mettre robot au début du ménage - faire filtrations suivant étapes …"
type textarea "Check stock consommables hygiène : - savon - lessive - sopalin - papier toilett…"
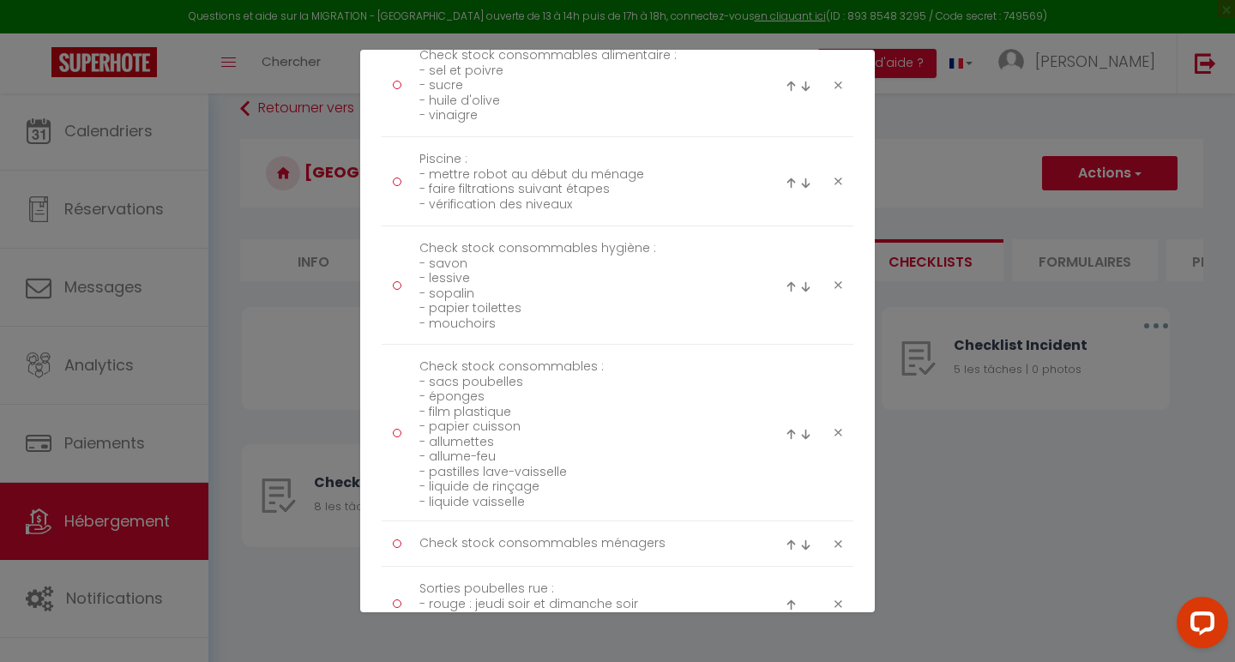
scroll to position [1990, 0]
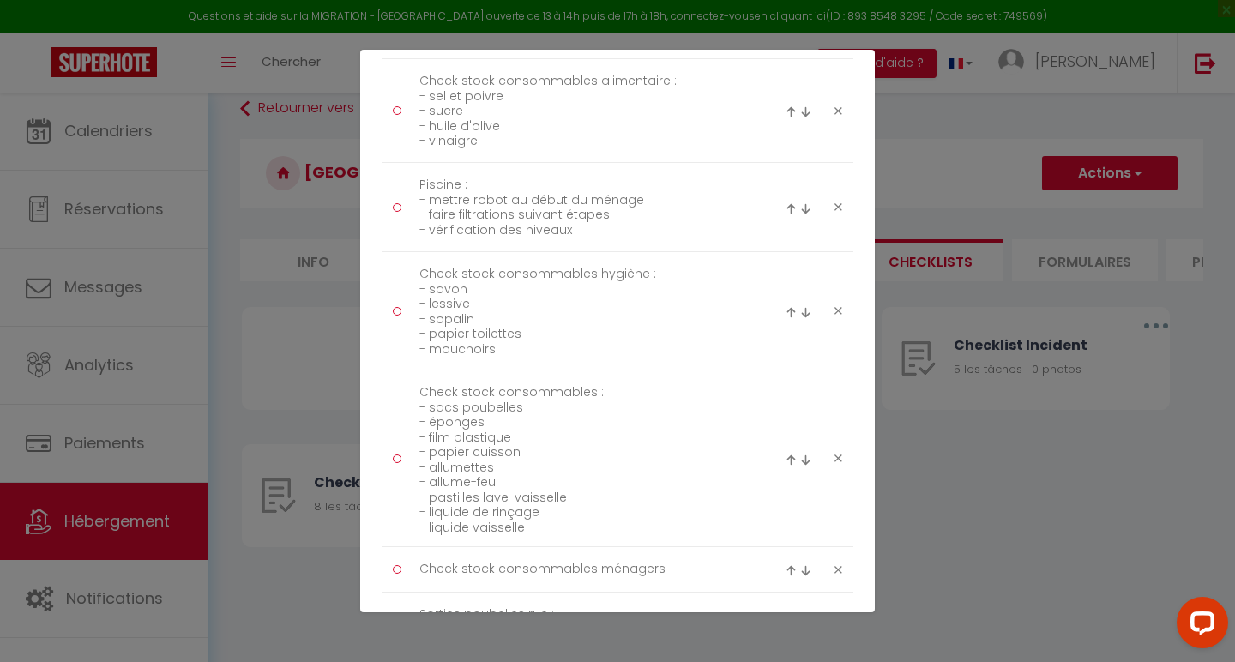
click at [791, 208] on img at bounding box center [791, 208] width 11 height 11
type textarea "Piscine : - mettre robot au début du ménage - faire filtrations suivant étapes …"
type textarea "Check stock consommables alimentaire : - sel et poivre - sucre - huile d'olive …"
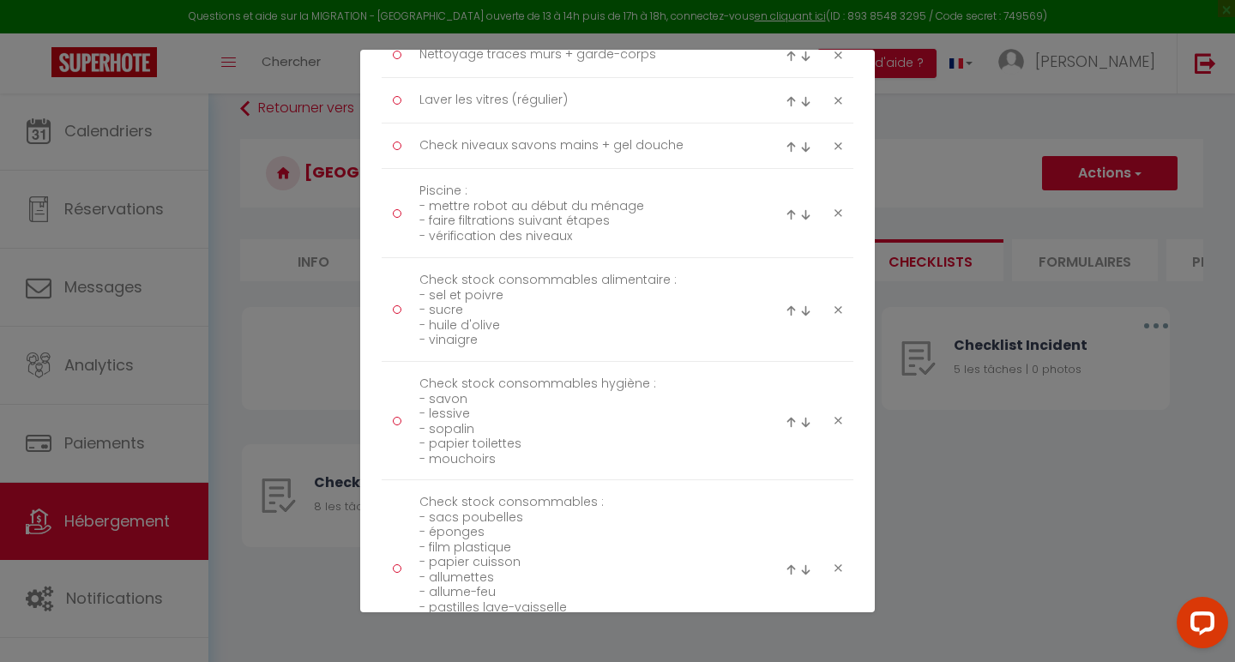
scroll to position [1875, 0]
click at [791, 220] on img at bounding box center [791, 219] width 11 height 11
type textarea "Piscine : - mettre robot au début du ménage - faire filtrations suivant étapes …"
type textarea "Check niveaux savons mains + gel douche"
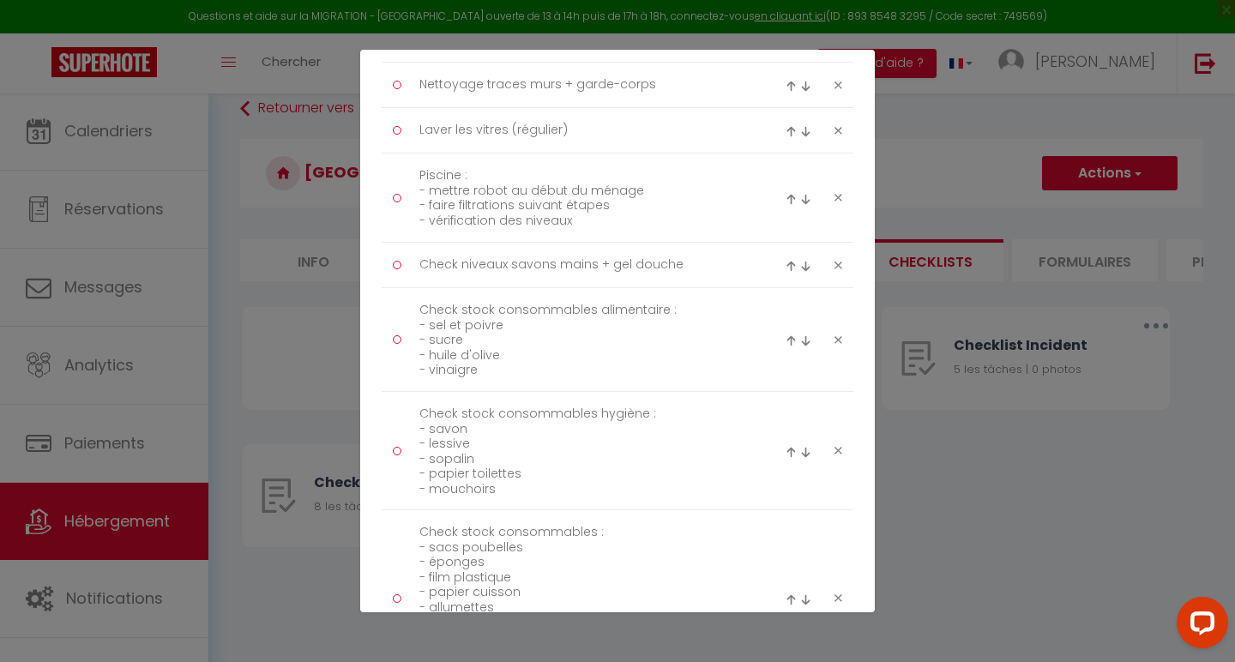
scroll to position [1848, 0]
click at [790, 201] on img at bounding box center [791, 201] width 11 height 11
type textarea "Piscine : - mettre robot au début du ménage - faire filtrations suivant étapes …"
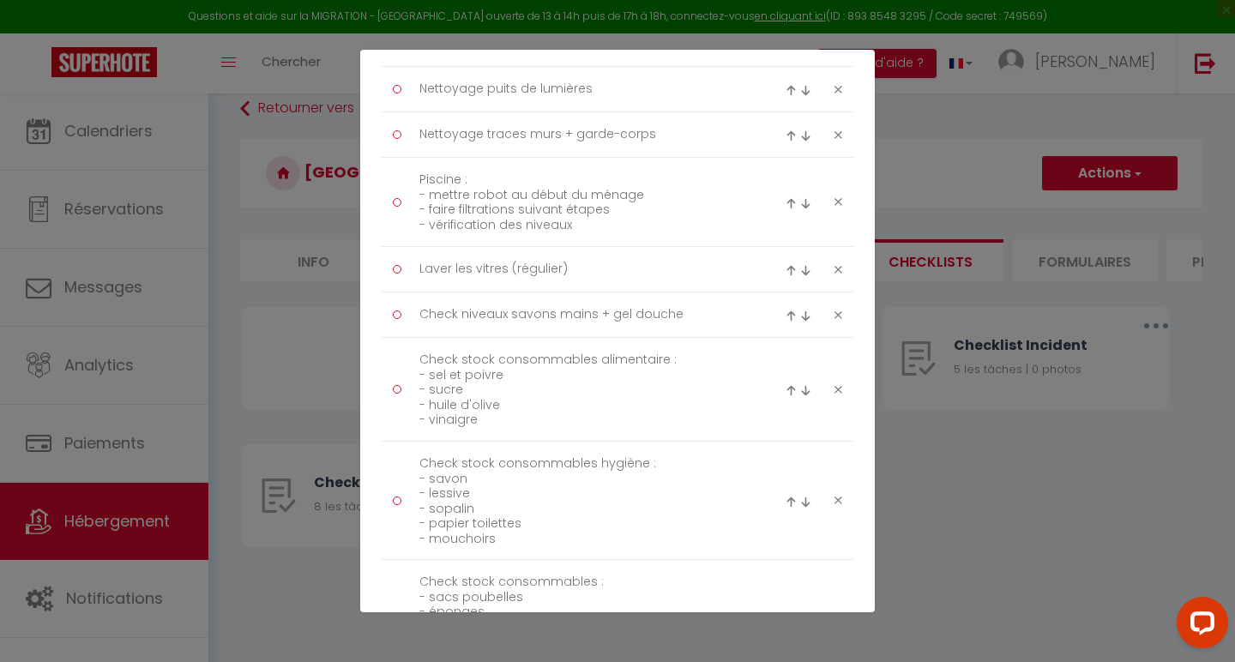
scroll to position [1797, 0]
click at [560, 273] on textarea "Laver les vitres (régulier)" at bounding box center [584, 273] width 352 height 27
type textarea "Laver les vitres (régulier - non systématique)"
click at [788, 206] on img at bounding box center [791, 207] width 11 height 11
type textarea "Piscine : - mettre robot au début du ménage - faire filtrations suivant étapes …"
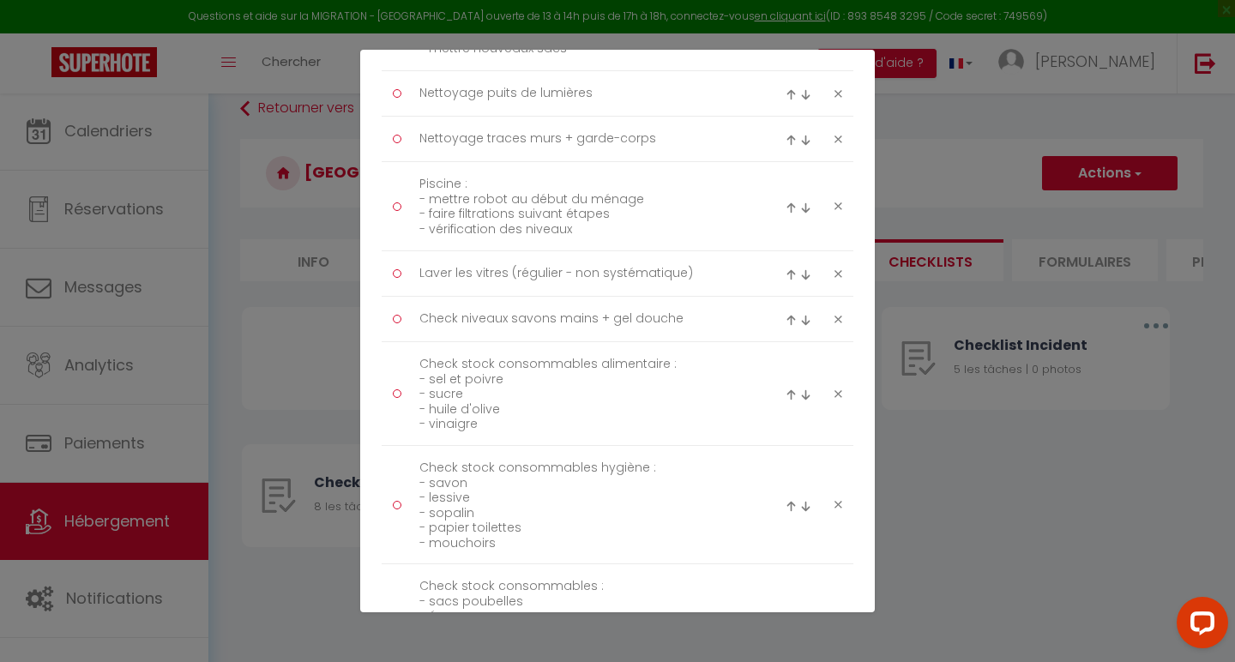
type textarea "Nettoyage traces murs + garde-corps"
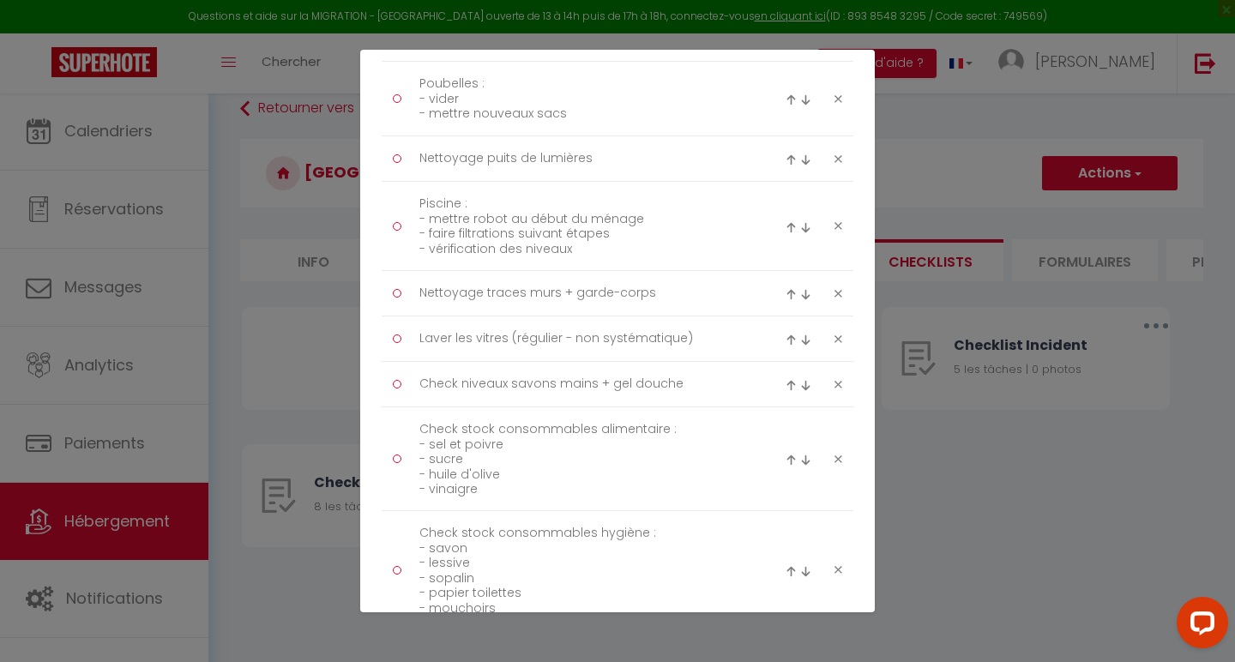
scroll to position [1698, 0]
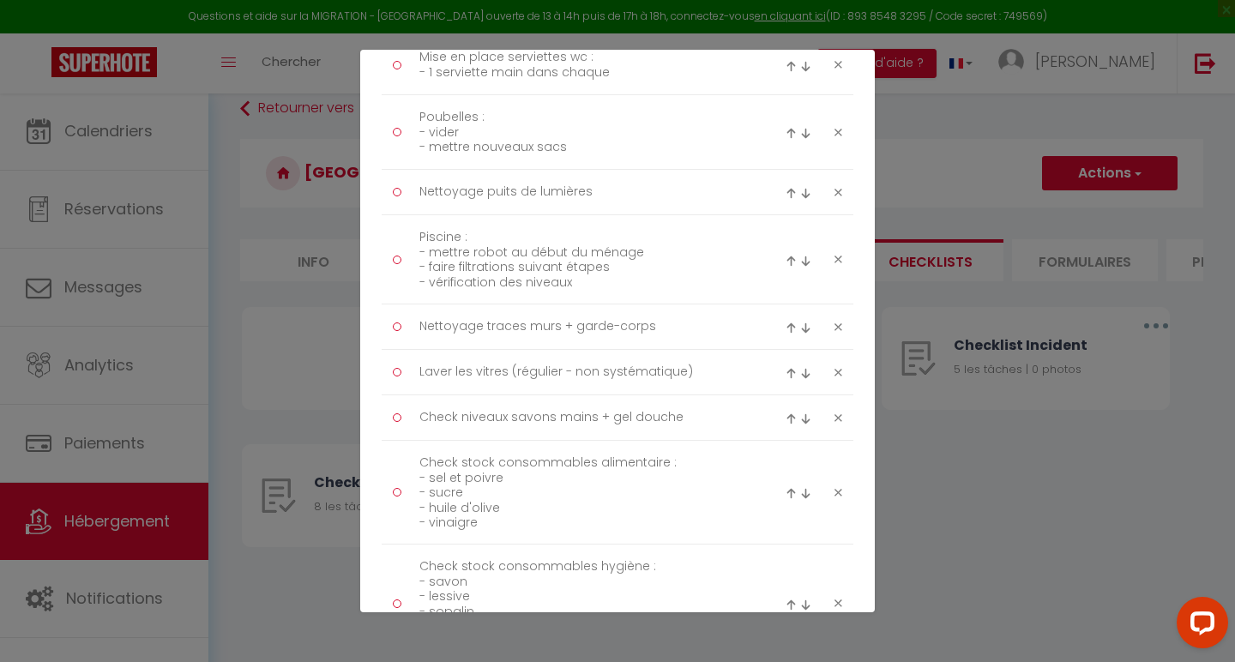
click at [790, 261] on img at bounding box center [791, 261] width 11 height 11
type textarea "Piscine : - mettre robot au début du ménage - faire filtrations suivant étapes …"
type textarea "Nettoyage puits de lumières"
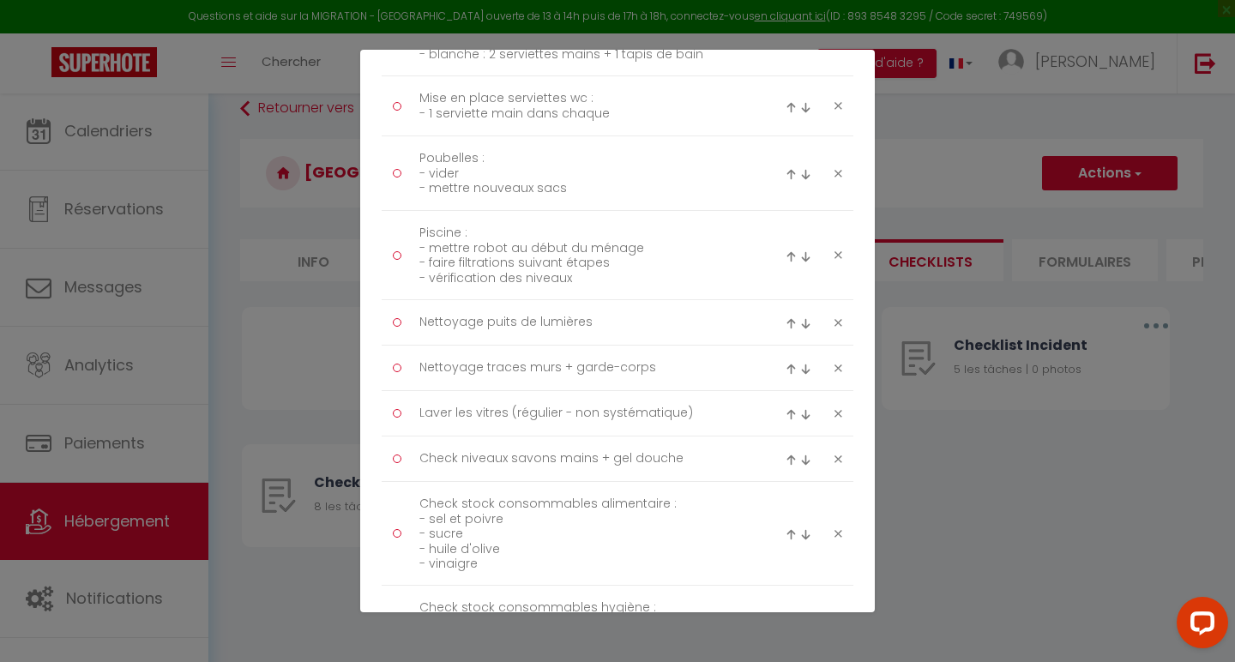
scroll to position [1610, 0]
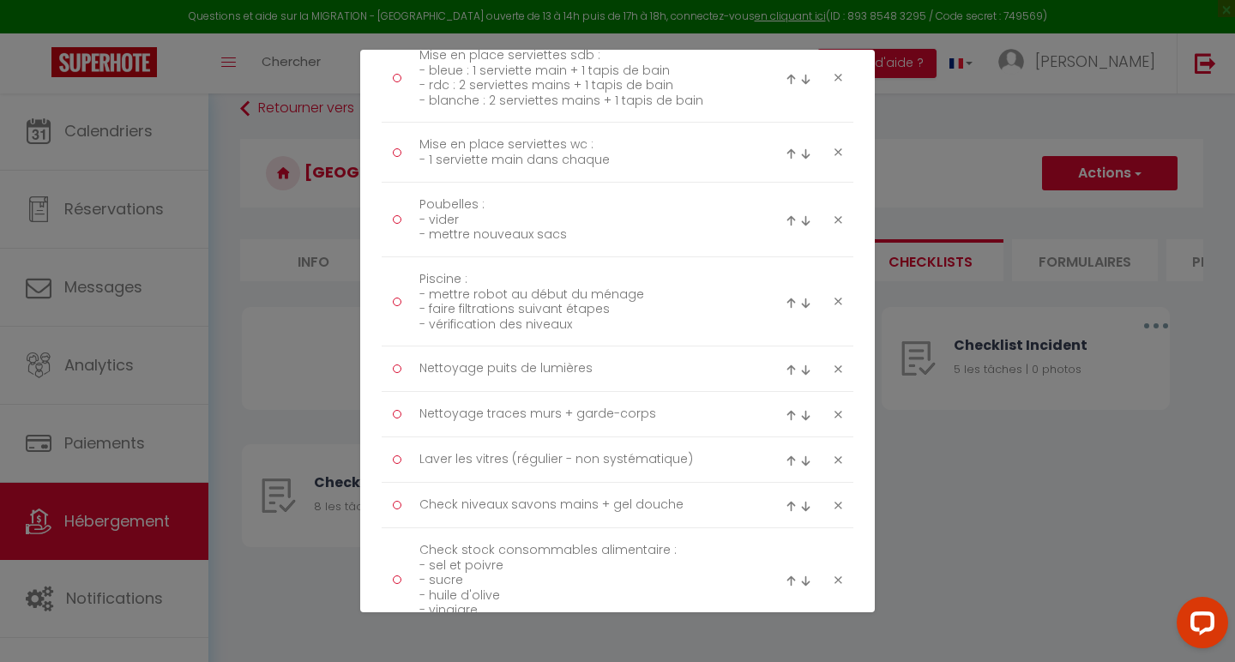
click at [791, 302] on img at bounding box center [791, 303] width 11 height 11
type textarea "Piscine : - mettre robot au début du ménage - faire filtrations suivant étapes …"
type textarea "Poubelles : - vider - mettre nouveaux sacs"
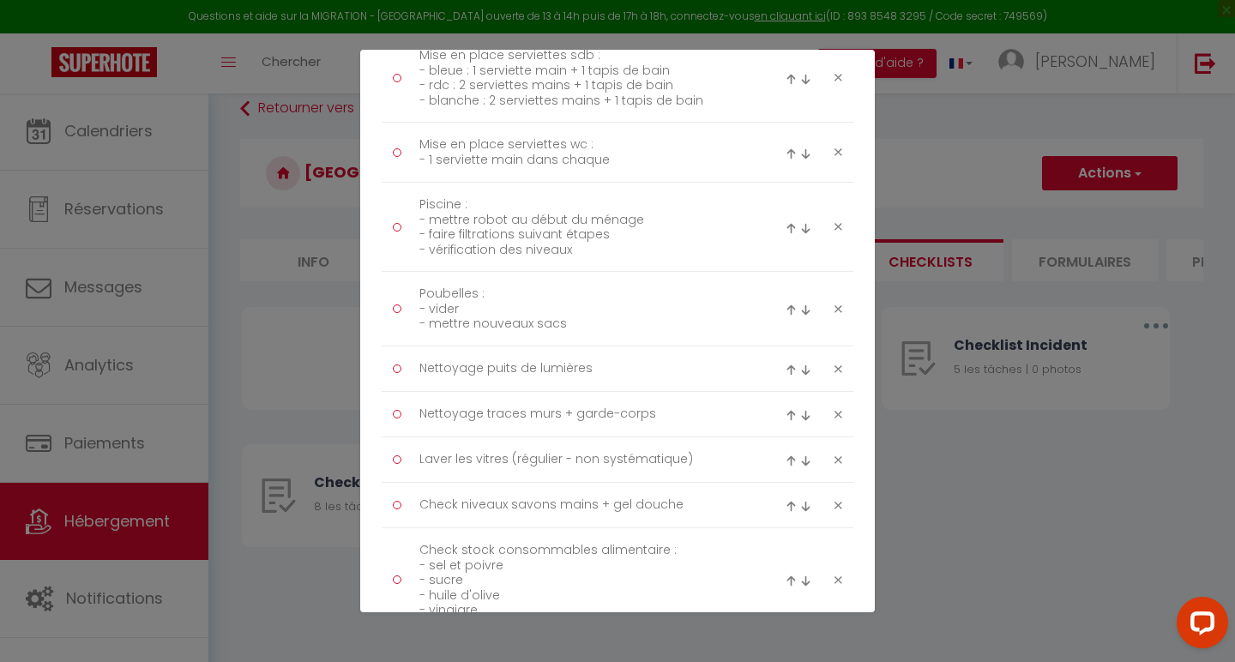
scroll to position [1565, 0]
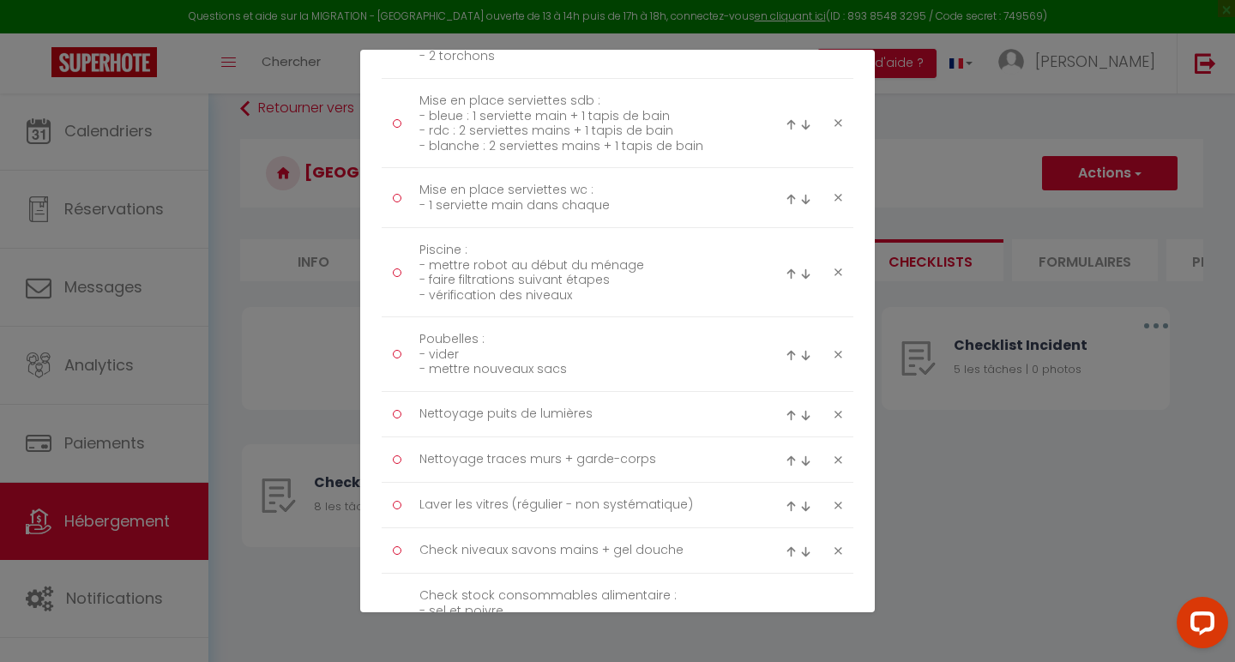
click at [793, 273] on img at bounding box center [791, 274] width 11 height 11
type textarea "Piscine : - mettre robot au début du ménage - faire filtrations suivant étapes …"
type textarea "Mise en place serviettes wc : - 1 serviette main dans chaque"
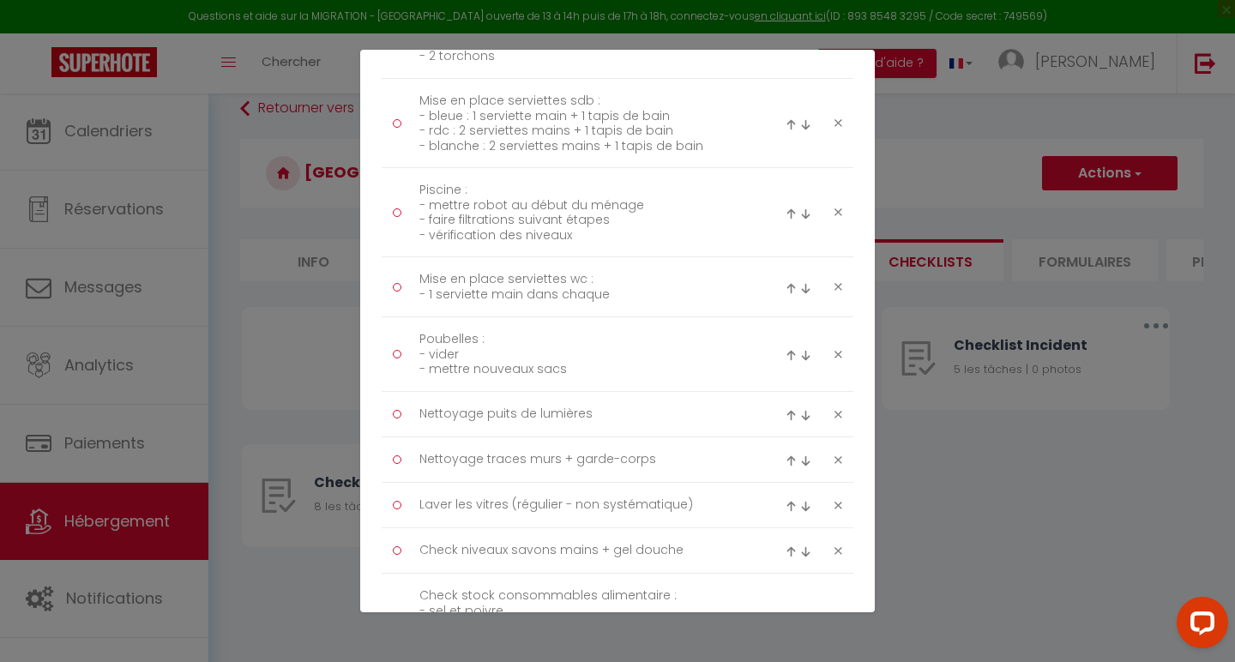
click at [791, 216] on img at bounding box center [791, 213] width 11 height 11
type textarea "Piscine : - mettre robot au début du ménage - faire filtrations suivant étapes …"
type textarea "Mise en place serviettes sdb : - bleue : 1 serviette main + 1 tapis de bain - r…"
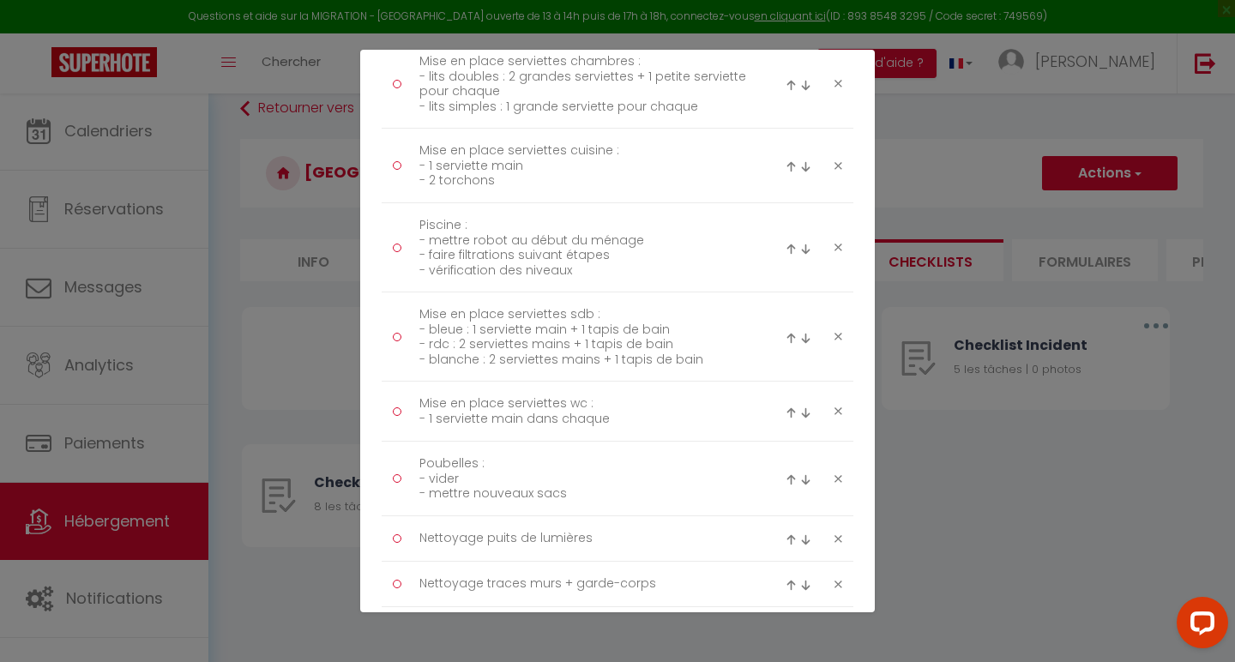
scroll to position [1437, 0]
click at [790, 253] on img at bounding box center [791, 252] width 11 height 11
type textarea "Piscine : - mettre robot au début du ménage - faire filtrations suivant étapes …"
type textarea "Mise en place serviettes cuisine : - 1 serviette main - 2 torchons"
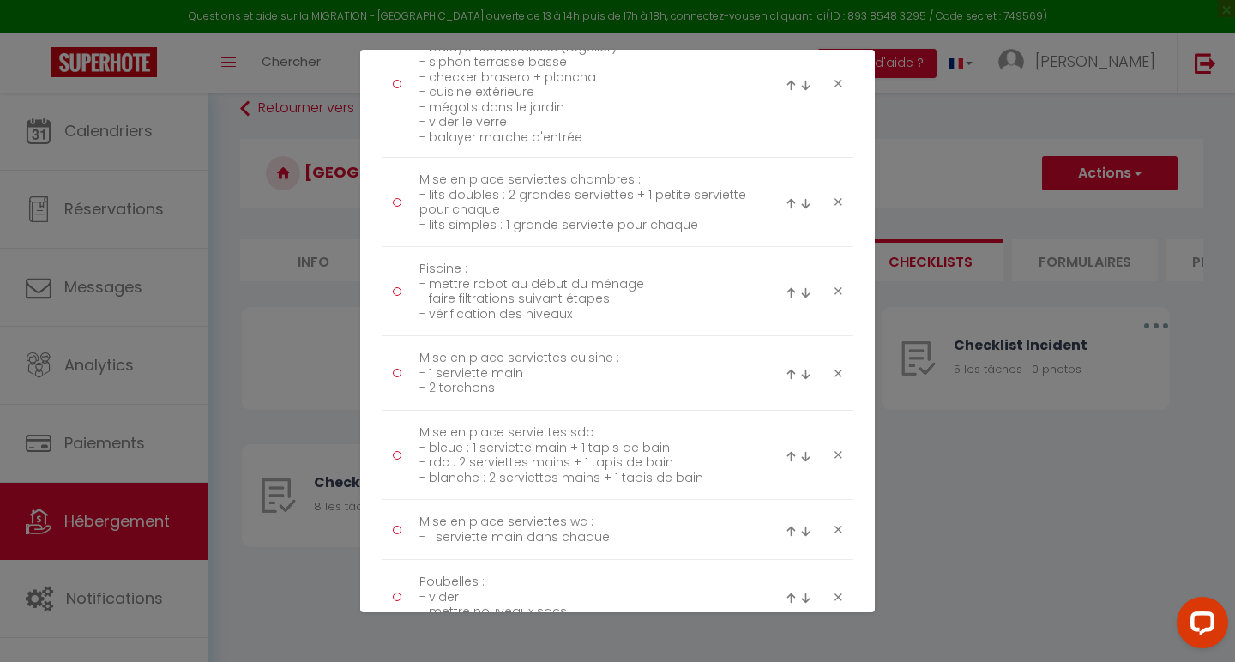
scroll to position [1304, 0]
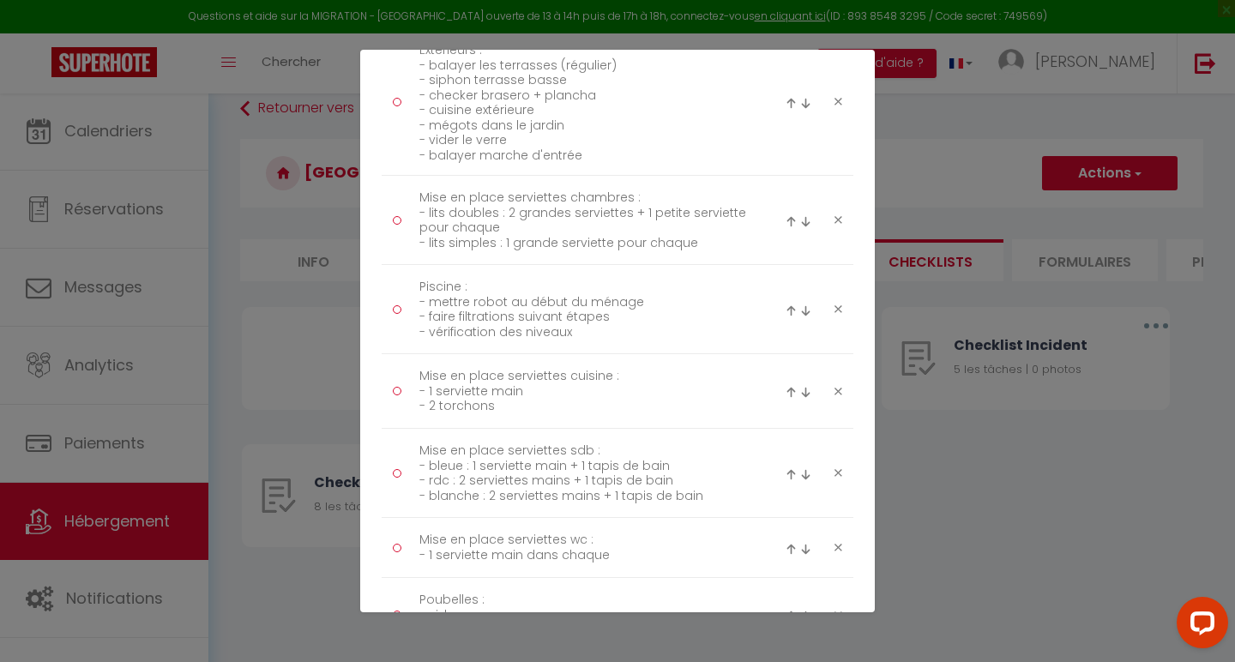
click at [793, 305] on img at bounding box center [791, 310] width 11 height 11
type textarea "Piscine : - mettre robot au début du ménage - faire filtrations suivant étapes …"
type textarea "Mise en place serviettes chambres : - lits doubles : 2 grandes serviettes + 1 p…"
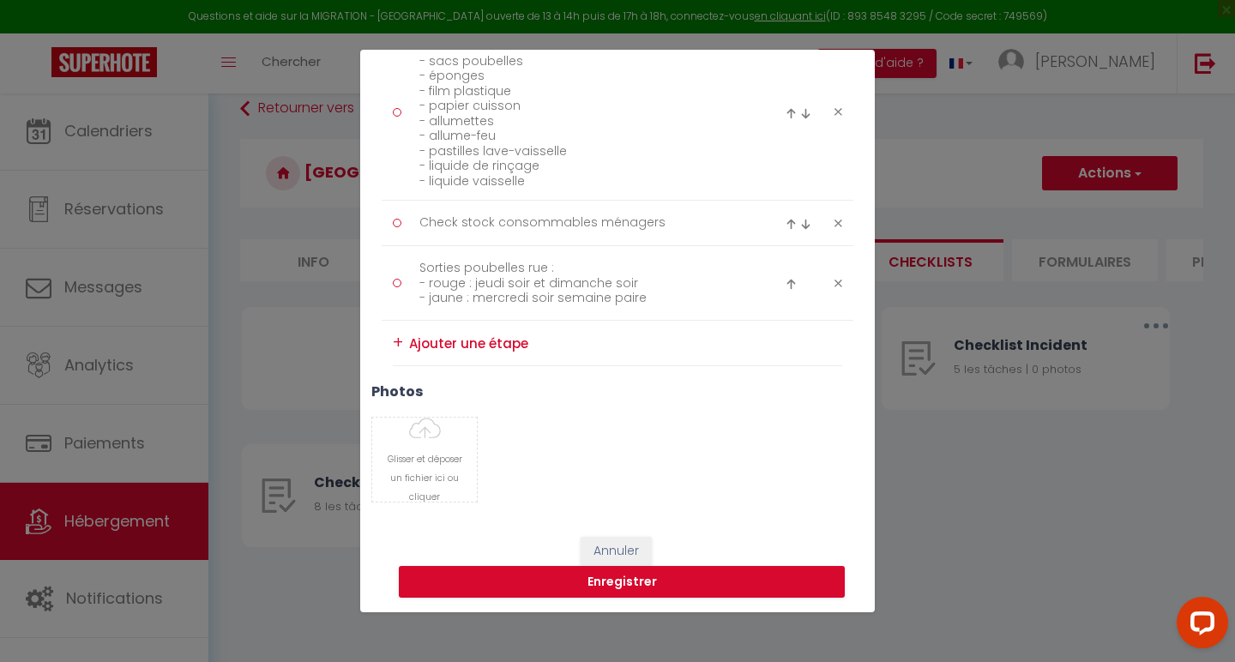
scroll to position [2336, 0]
click at [634, 584] on button "Enregistrer" at bounding box center [622, 583] width 446 height 33
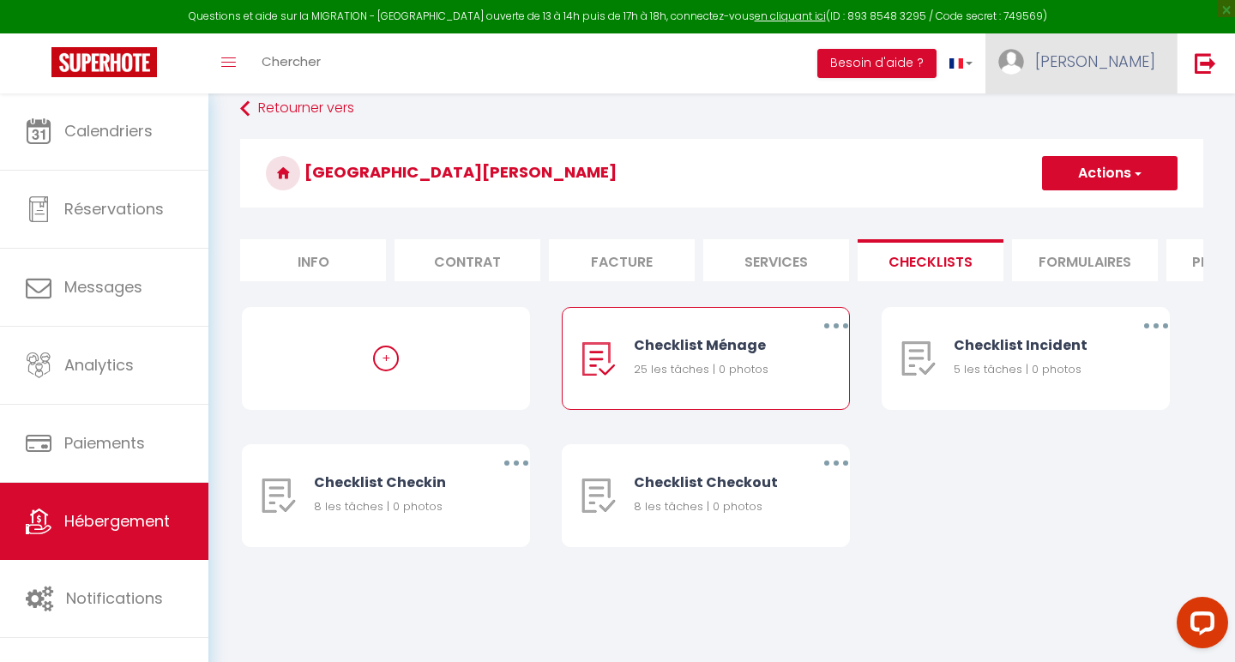
click at [1115, 86] on link "[PERSON_NAME]" at bounding box center [1081, 63] width 191 height 60
click at [1098, 141] on link "Équipe" at bounding box center [1108, 150] width 127 height 29
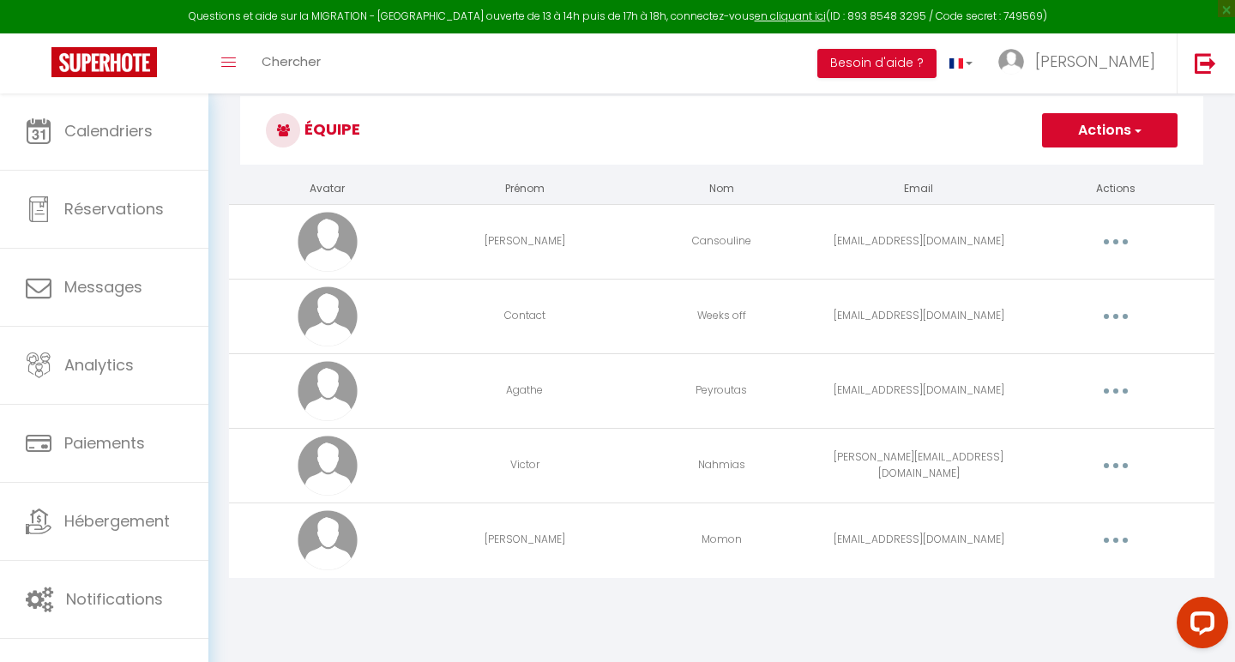
scroll to position [93, 0]
click at [1111, 124] on button "Actions" at bounding box center [1110, 130] width 136 height 34
click at [1096, 163] on link "Ajouter un nouvel utilisateur" at bounding box center [1076, 168] width 202 height 22
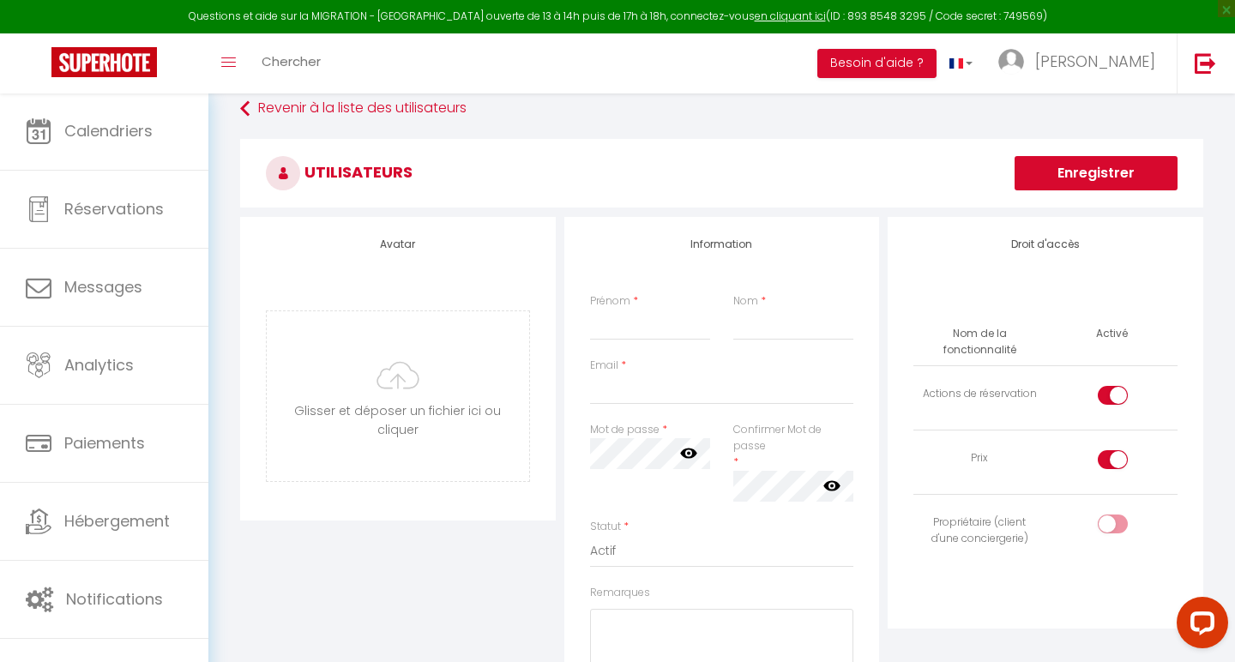
scroll to position [60, 0]
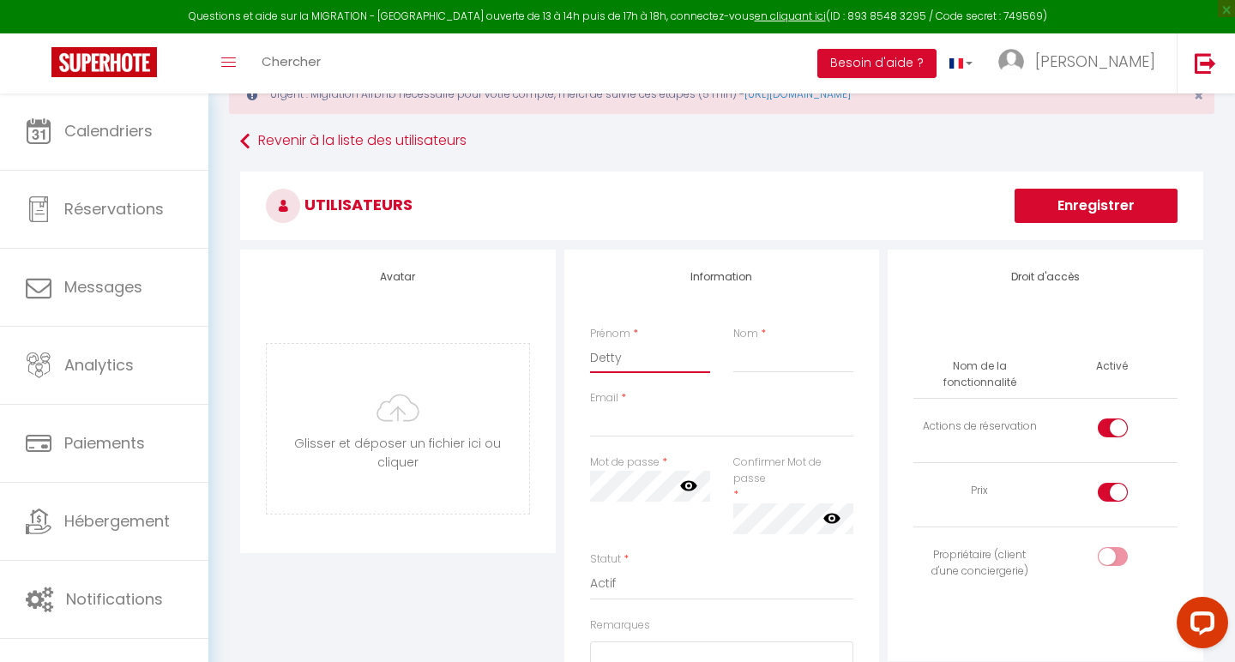
type input "Detty"
type input "[PERSON_NAME]"
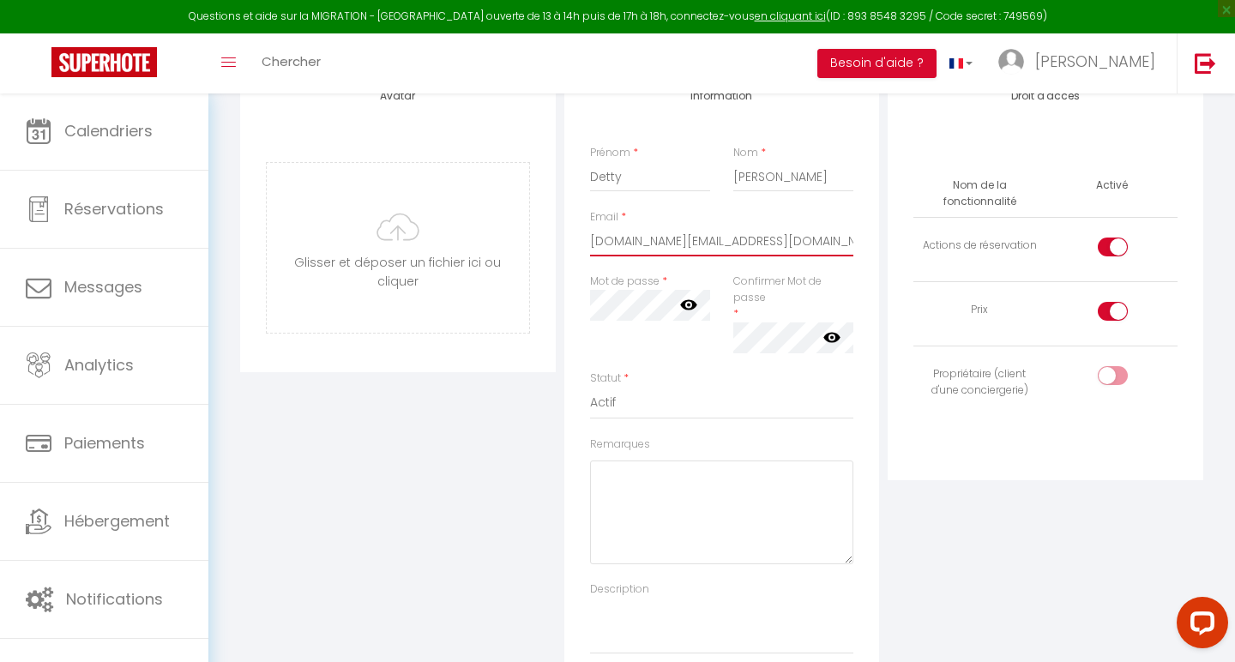
scroll to position [275, 0]
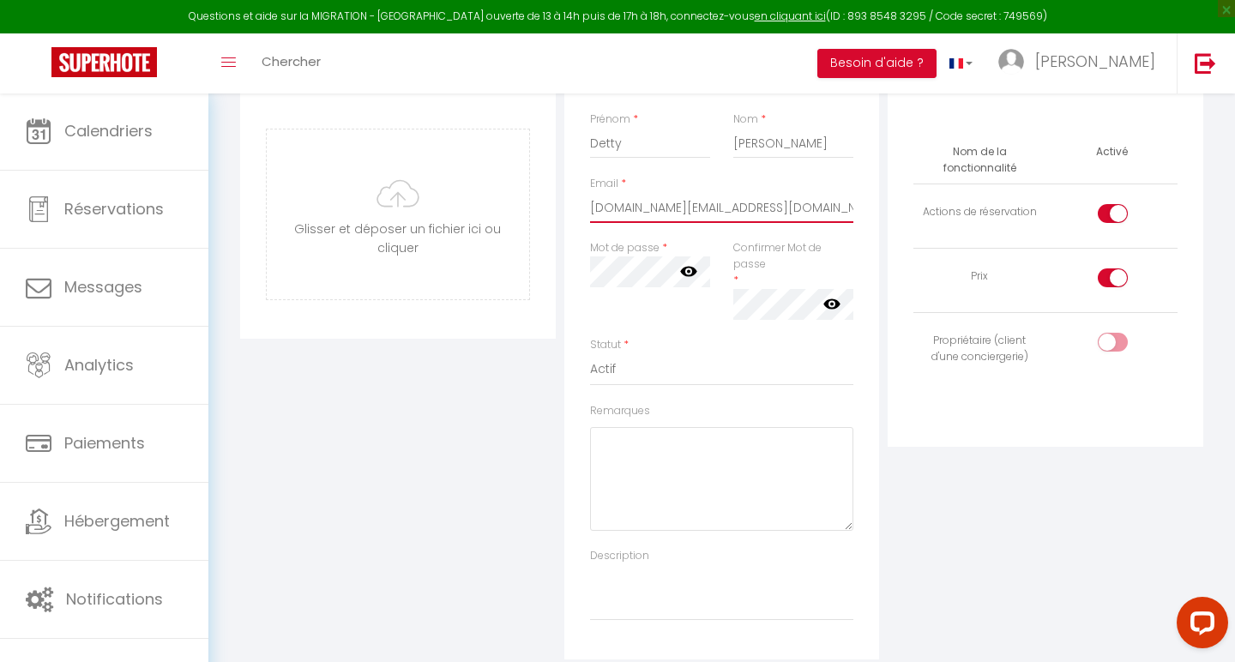
type input "[DOMAIN_NAME][EMAIL_ADDRESS][DOMAIN_NAME]"
click at [1114, 205] on input "checkbox" at bounding box center [1128, 217] width 30 height 26
checkbox input "false"
click at [1114, 271] on input "checkbox" at bounding box center [1128, 282] width 30 height 26
checkbox input "false"
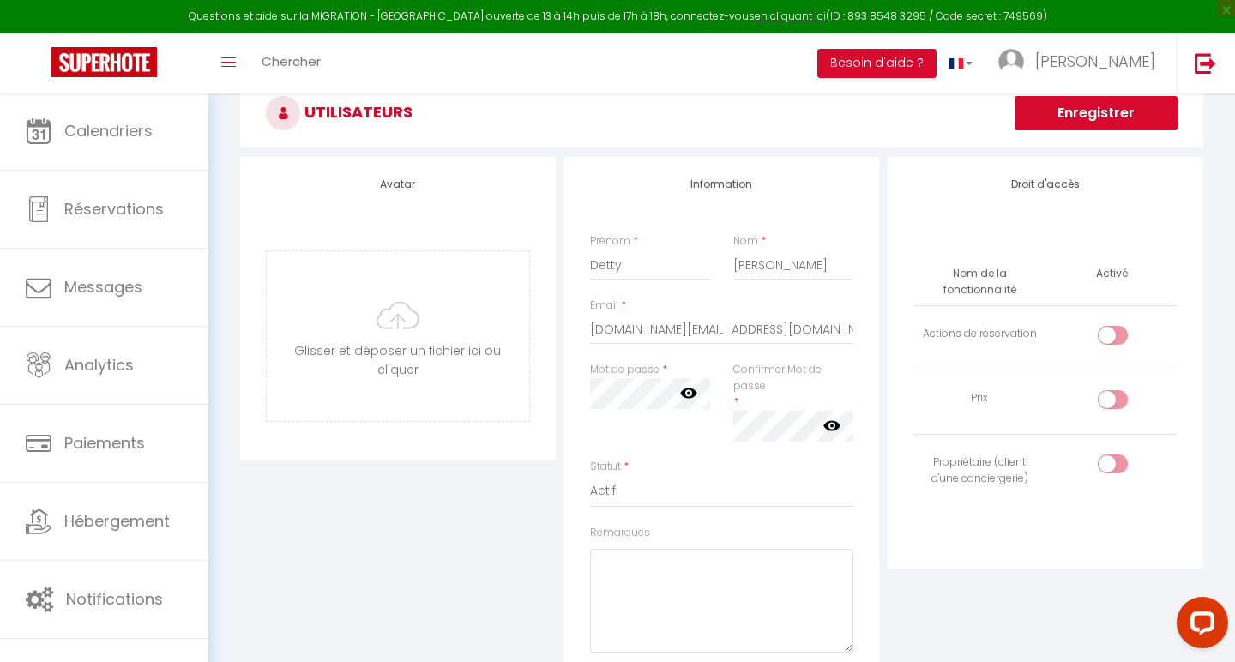
scroll to position [183, 0]
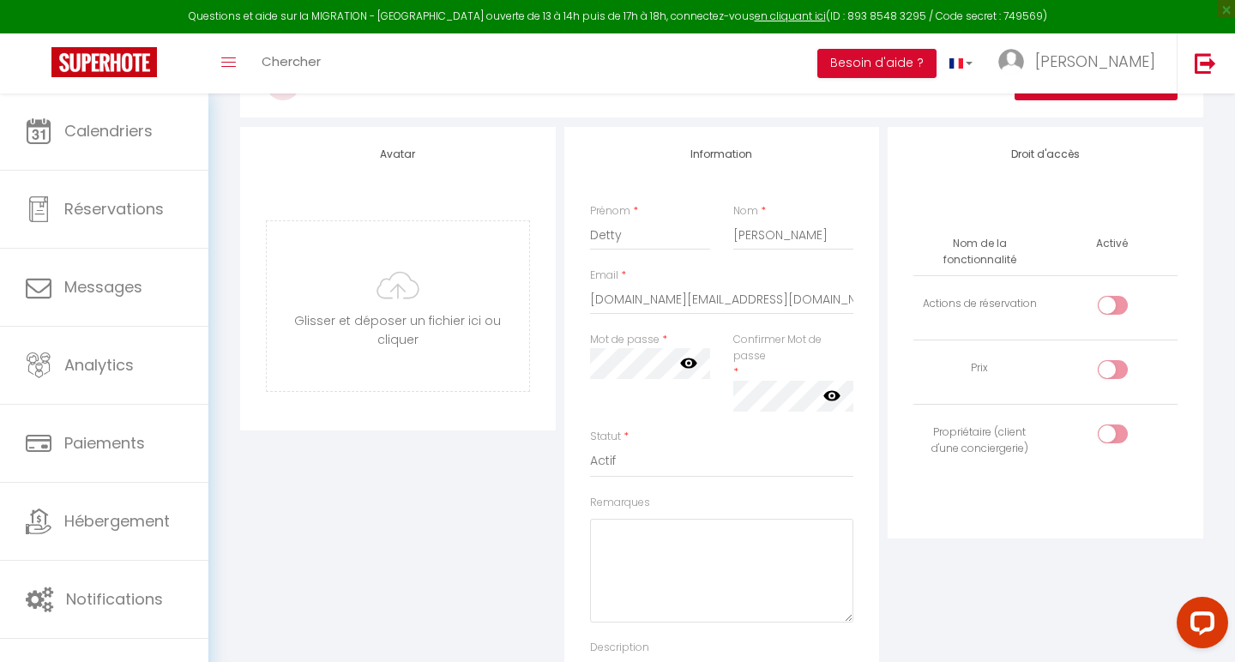
click at [643, 361] on div "Information Prénom * [PERSON_NAME] Nom * [PERSON_NAME] Email * [DOMAIN_NAME][EM…" at bounding box center [723, 439] width 316 height 625
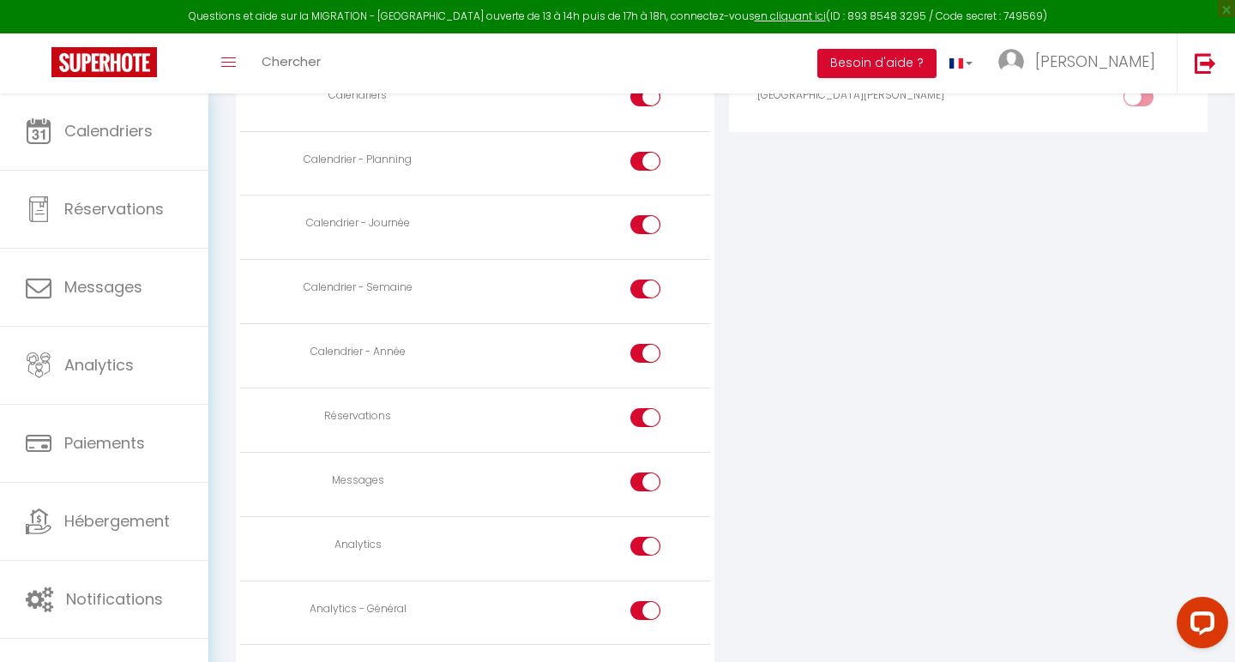
scroll to position [1042, 0]
click at [643, 405] on div at bounding box center [646, 414] width 30 height 19
click at [646, 405] on input "checkbox" at bounding box center [661, 418] width 30 height 26
checkbox input "false"
click at [655, 469] on input "checkbox" at bounding box center [661, 482] width 30 height 26
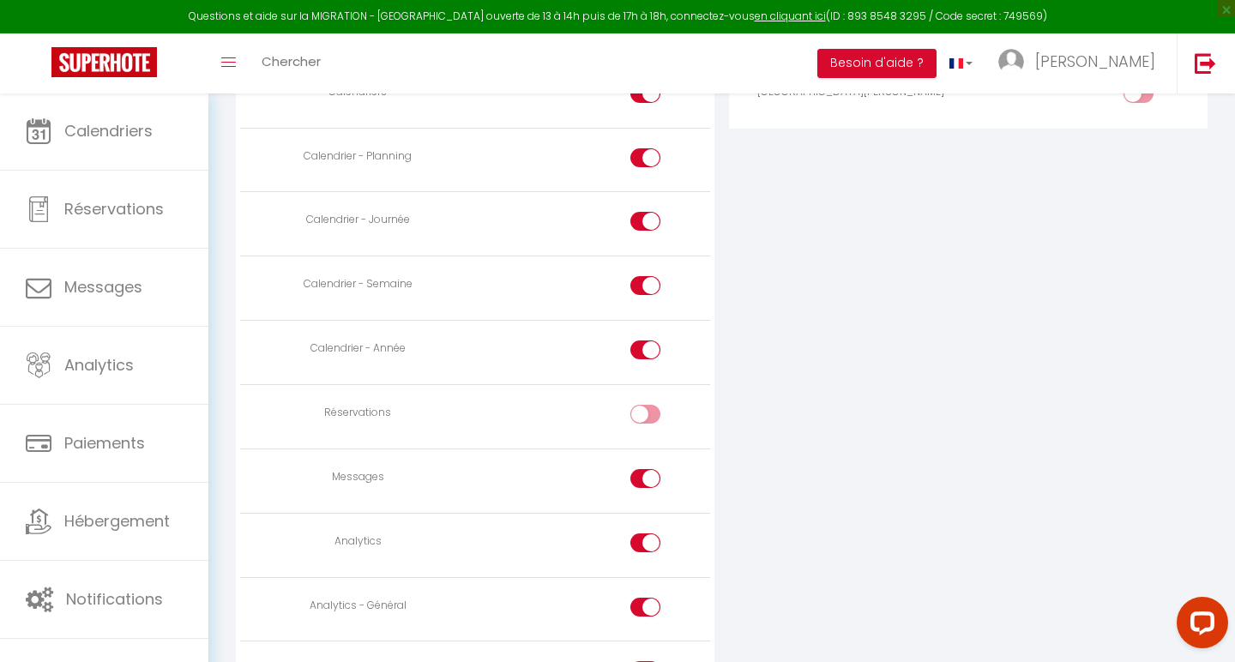
checkbox input "false"
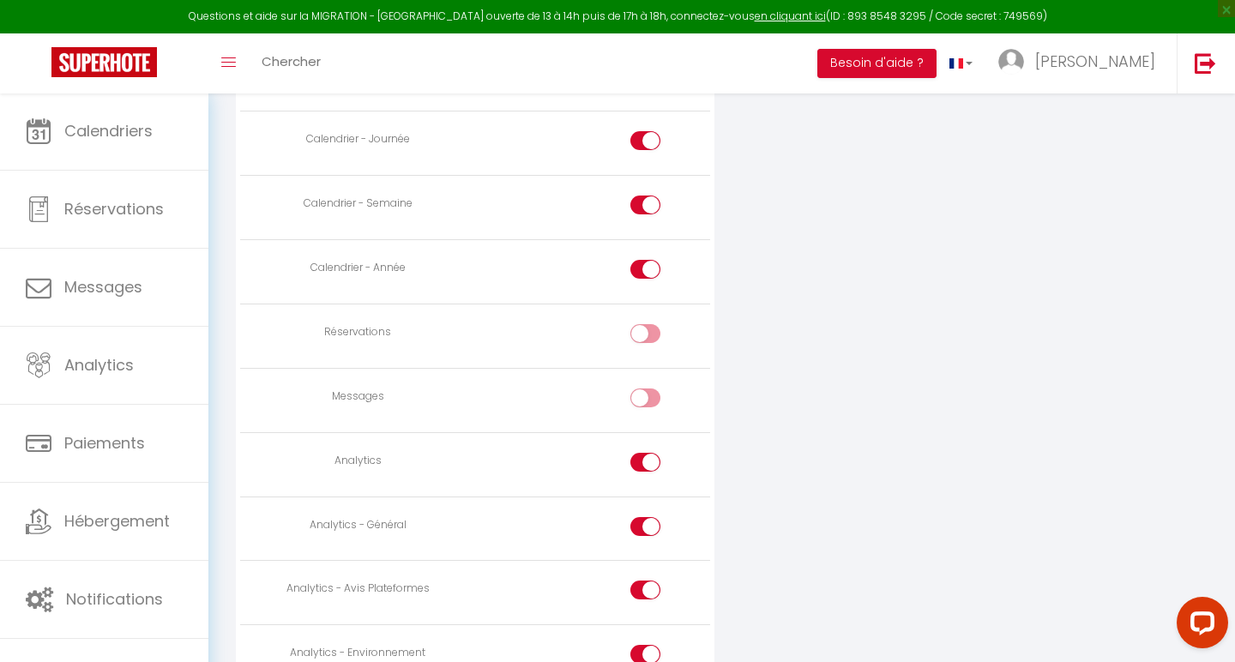
scroll to position [1148, 0]
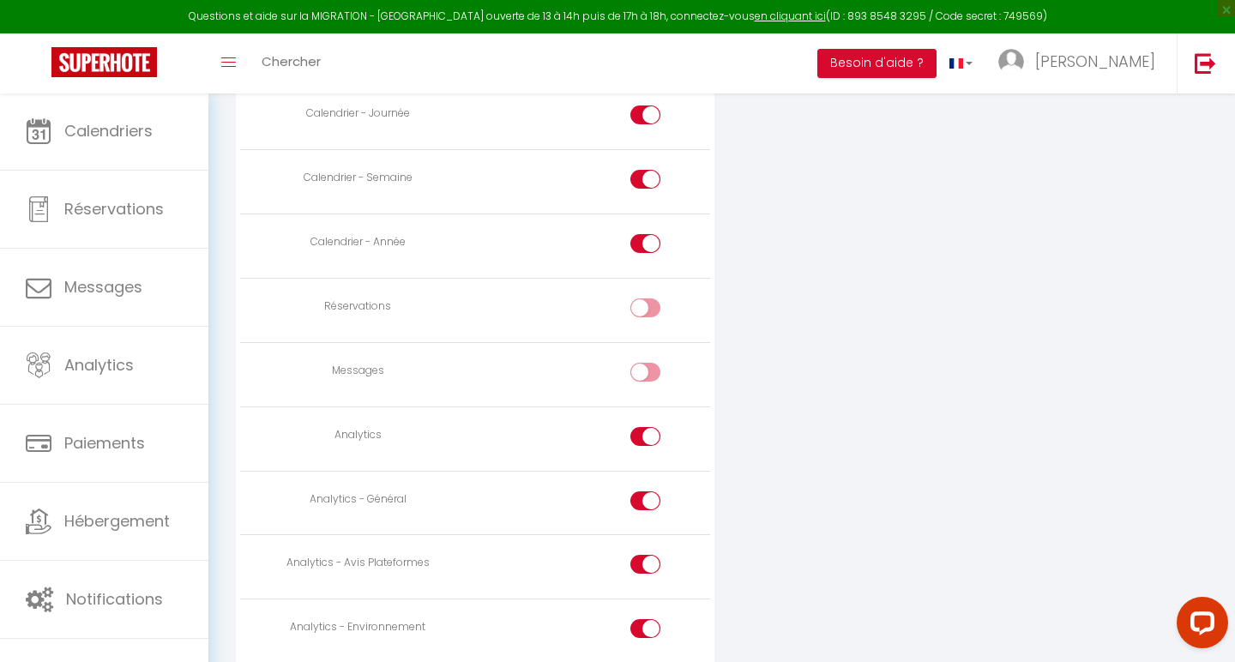
click at [650, 427] on input "checkbox" at bounding box center [661, 440] width 30 height 26
checkbox input "false"
click at [648, 492] on input "checkbox" at bounding box center [661, 505] width 30 height 26
checkbox input "false"
click at [653, 536] on td at bounding box center [592, 567] width 235 height 64
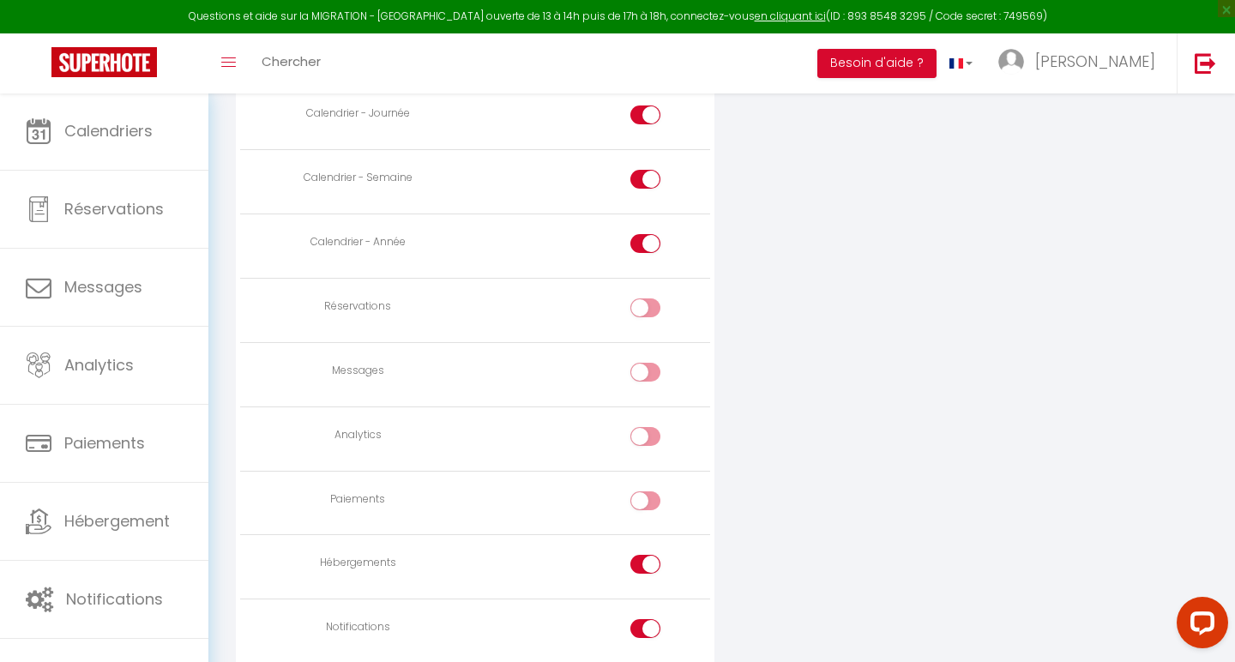
click at [650, 555] on input "checkbox" at bounding box center [661, 568] width 30 height 26
checkbox input "false"
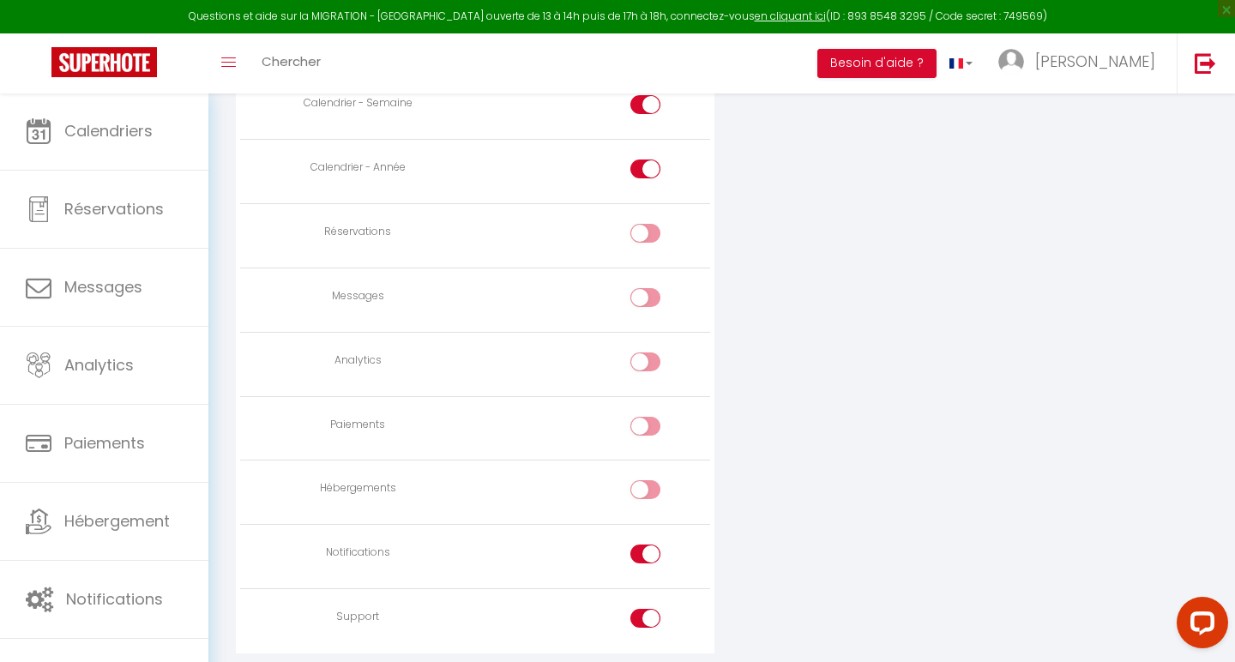
scroll to position [1262, 0]
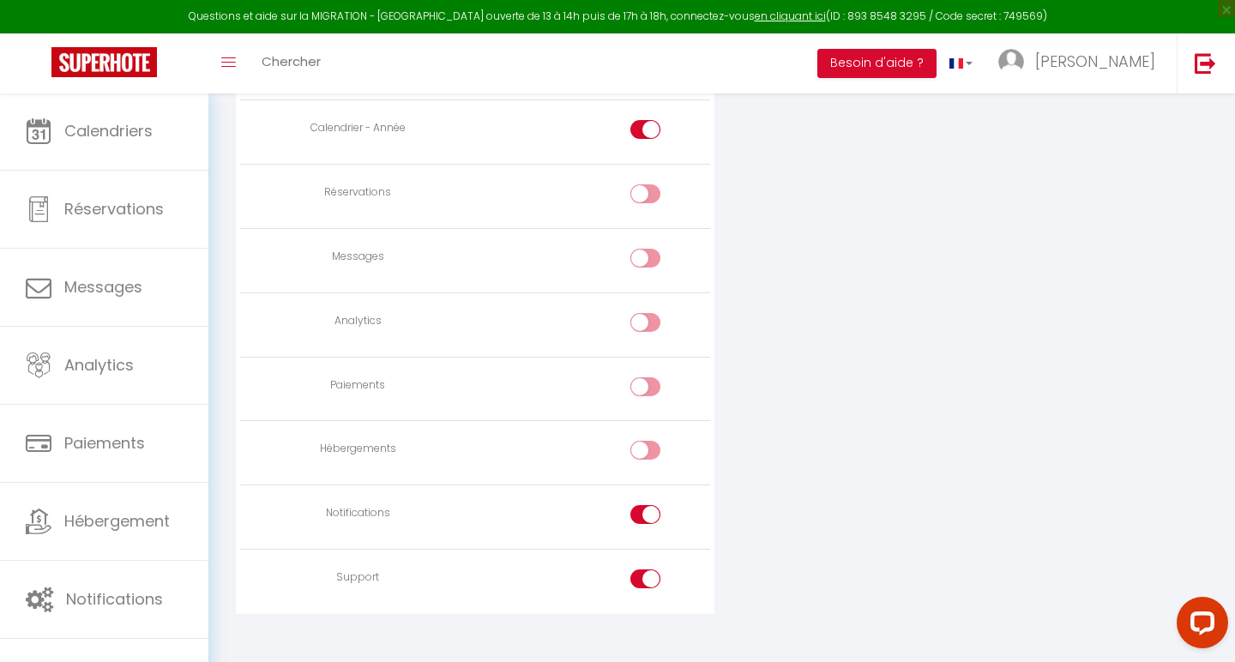
click at [648, 505] on input "checkbox" at bounding box center [661, 518] width 30 height 26
checkbox input "false"
click at [651, 570] on input "checkbox" at bounding box center [661, 583] width 30 height 26
checkbox input "false"
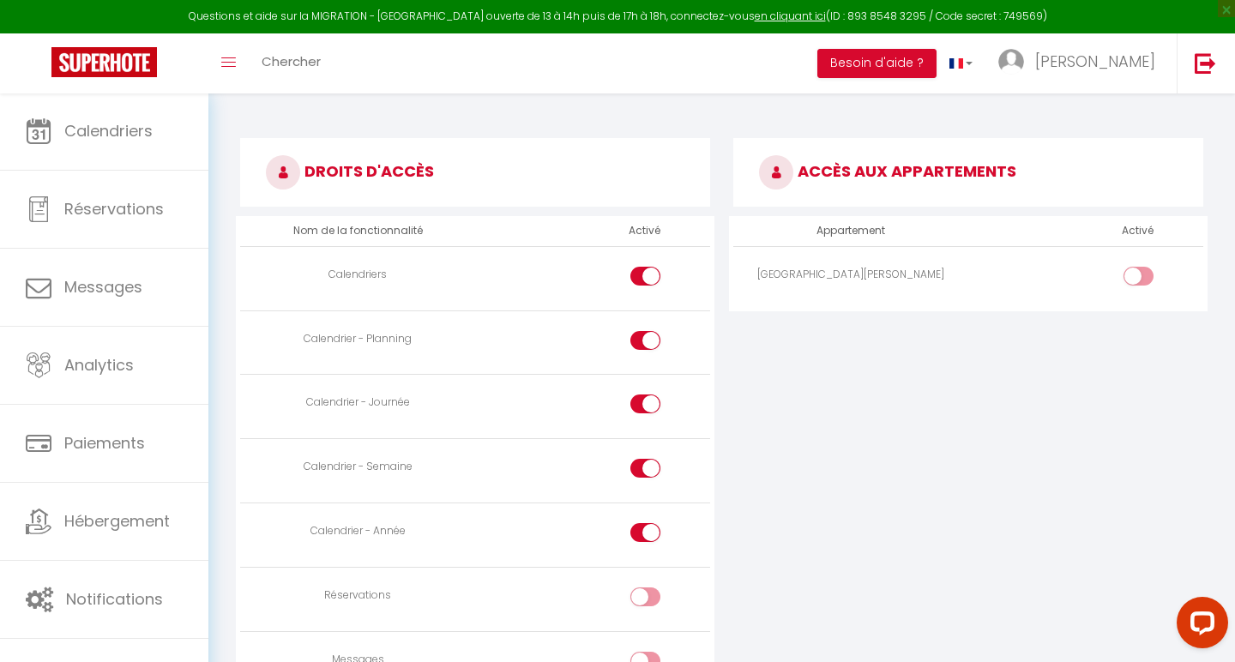
scroll to position [854, 0]
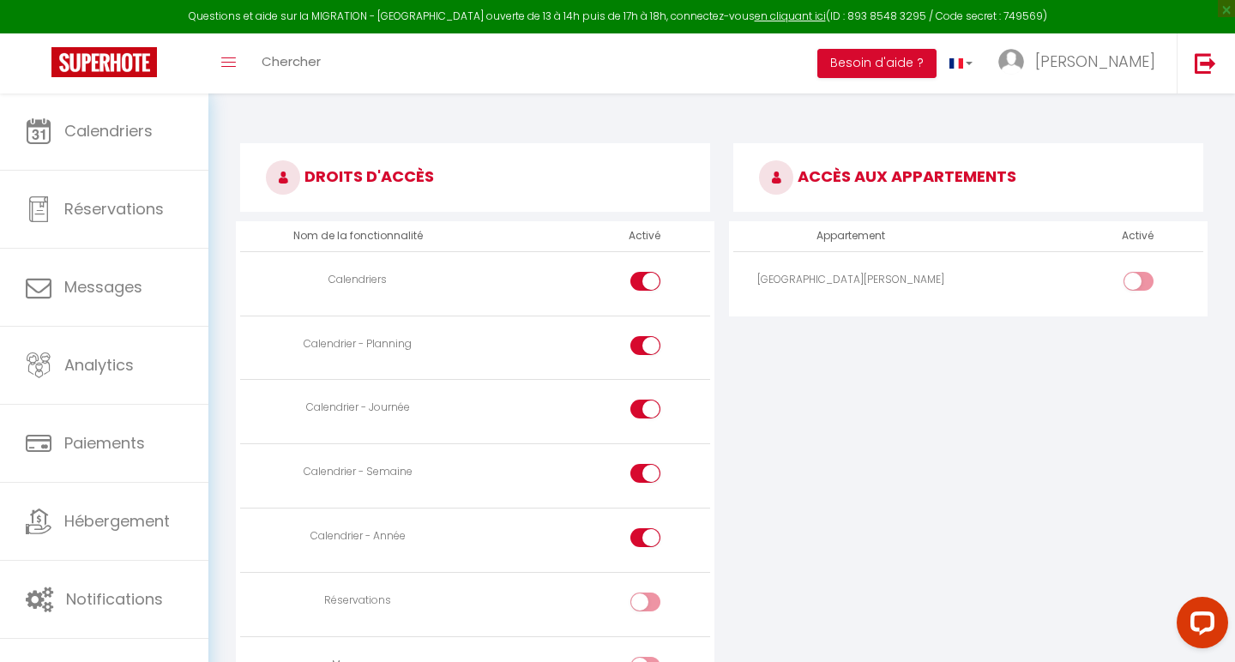
click at [1139, 272] on input "checkbox" at bounding box center [1154, 285] width 30 height 26
checkbox input "true"
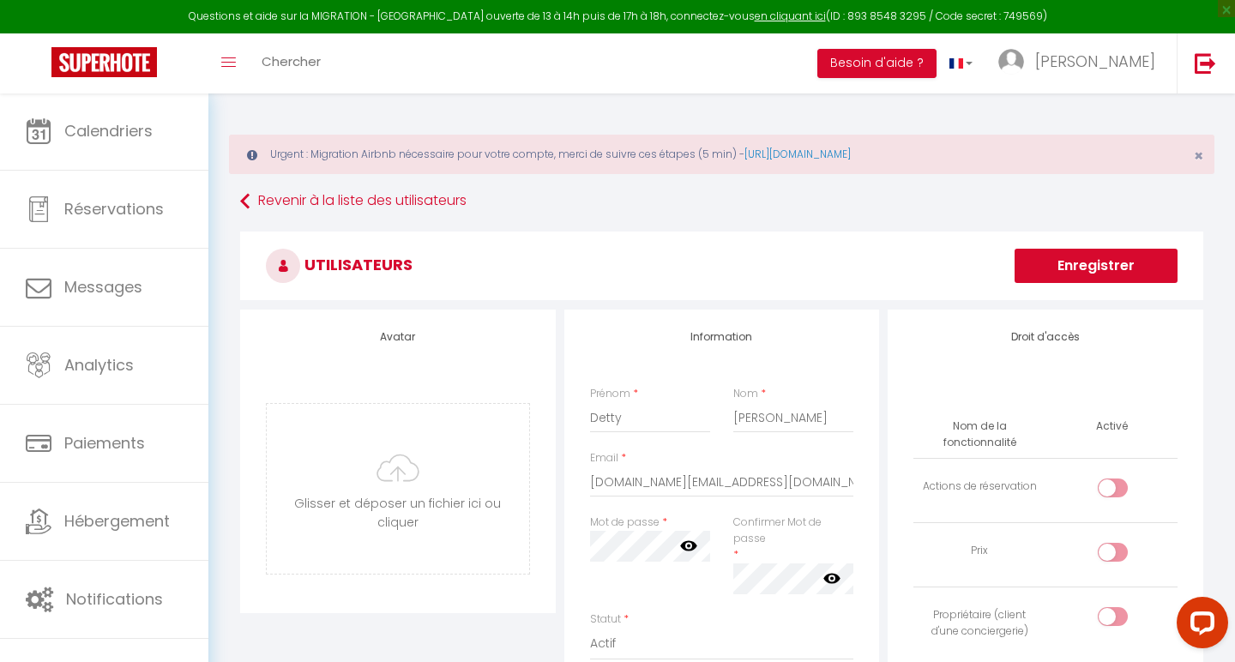
scroll to position [0, 0]
click at [1078, 261] on button "Enregistrer" at bounding box center [1096, 266] width 163 height 34
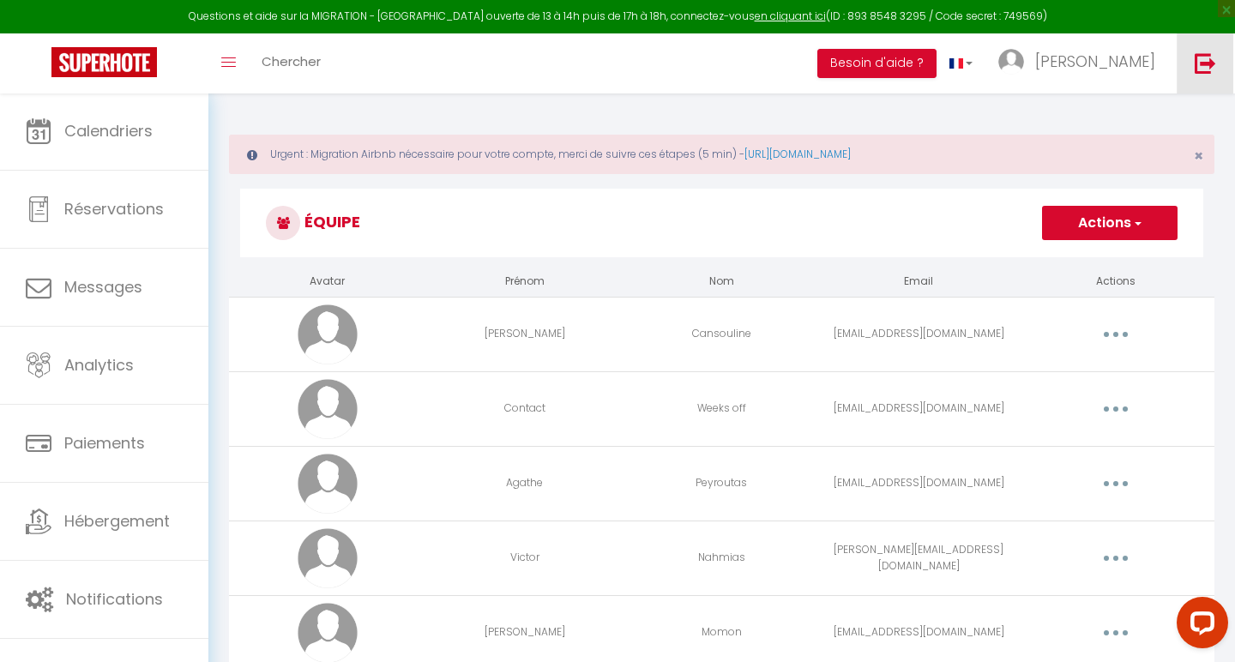
click at [1197, 72] on img at bounding box center [1205, 62] width 21 height 21
